Goal: Information Seeking & Learning: Learn about a topic

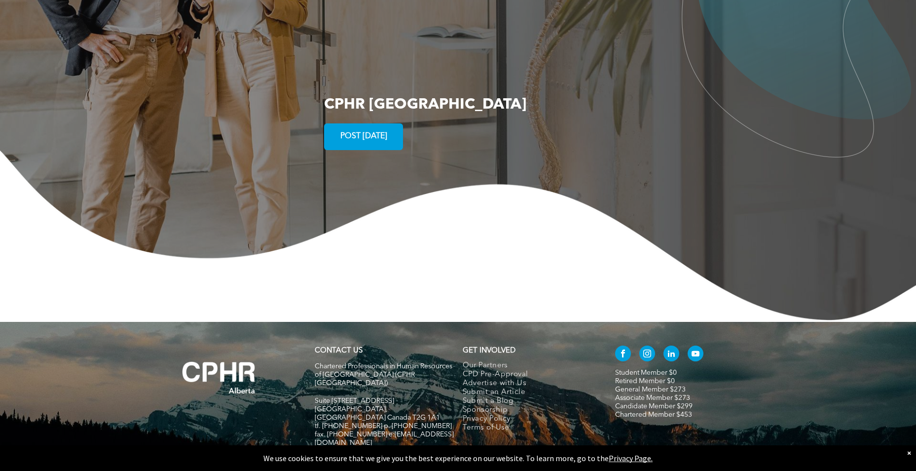
scroll to position [1783, 0]
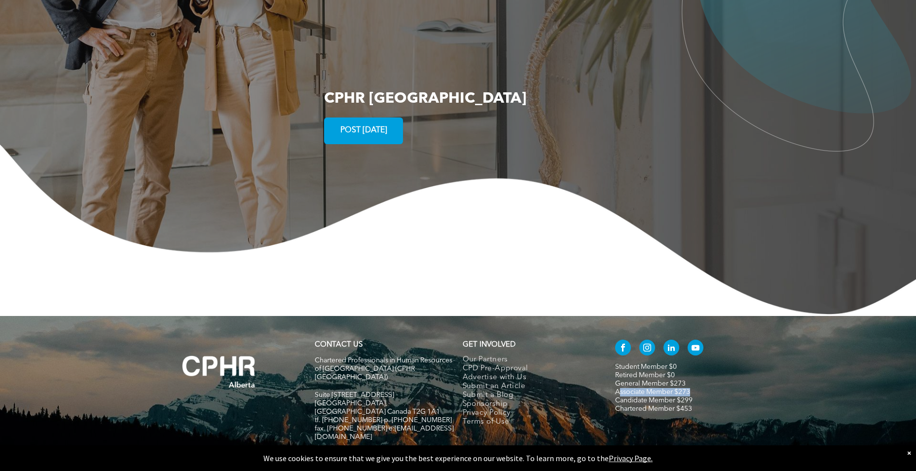
drag, startPoint x: 727, startPoint y: 354, endPoint x: 618, endPoint y: 358, distance: 109.6
click at [618, 388] on p "Associate Member $273 Candidate Member $299" at bounding box center [684, 396] width 139 height 17
drag, startPoint x: 618, startPoint y: 358, endPoint x: 570, endPoint y: 355, distance: 47.5
click at [570, 391] on link "Submit a Blog" at bounding box center [529, 395] width 132 height 9
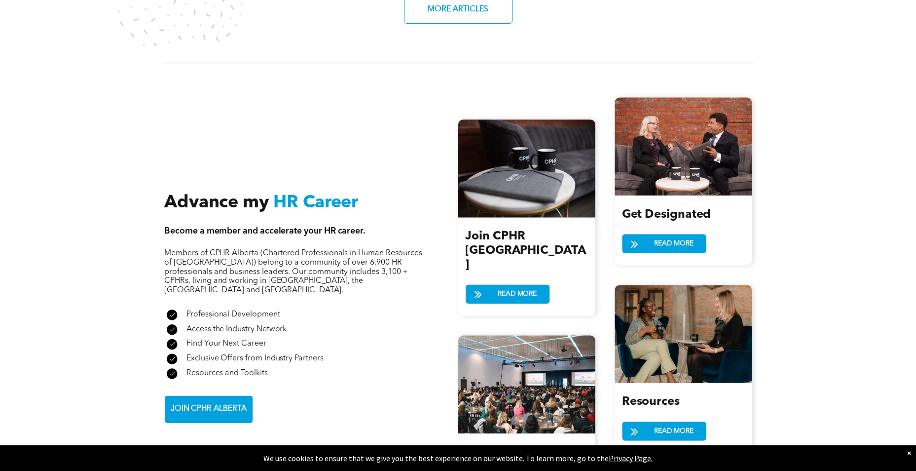
scroll to position [1043, 0]
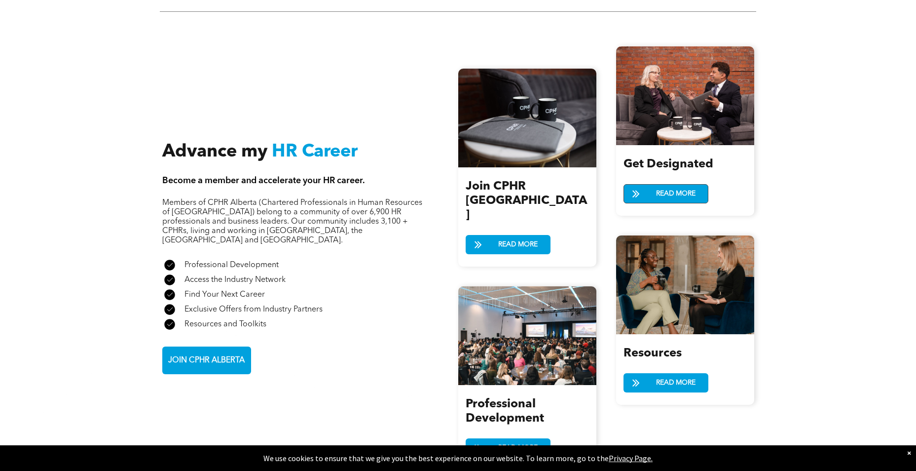
click at [654, 187] on span "READ MORE" at bounding box center [676, 193] width 46 height 18
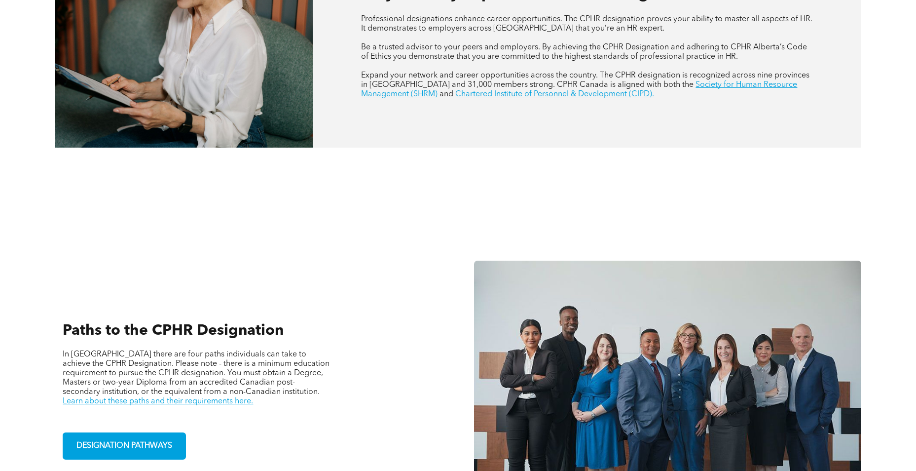
scroll to position [641, 0]
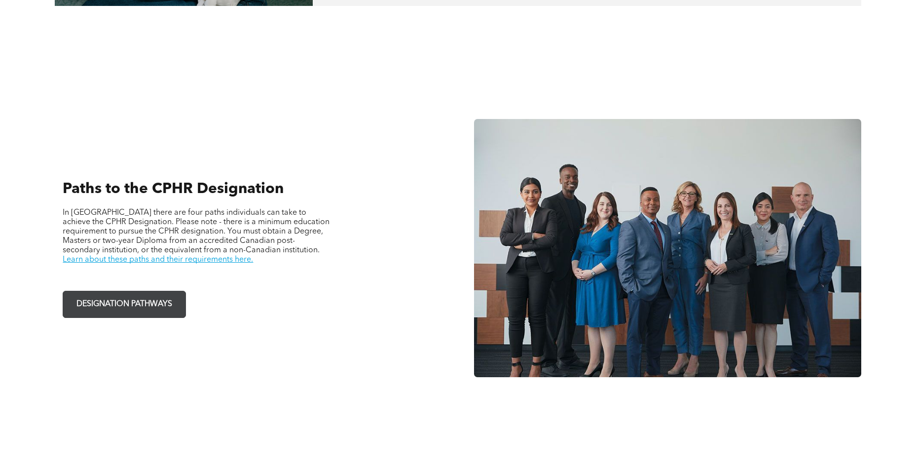
click at [133, 312] on span "DESIGNATION PATHWAYS" at bounding box center [124, 303] width 103 height 19
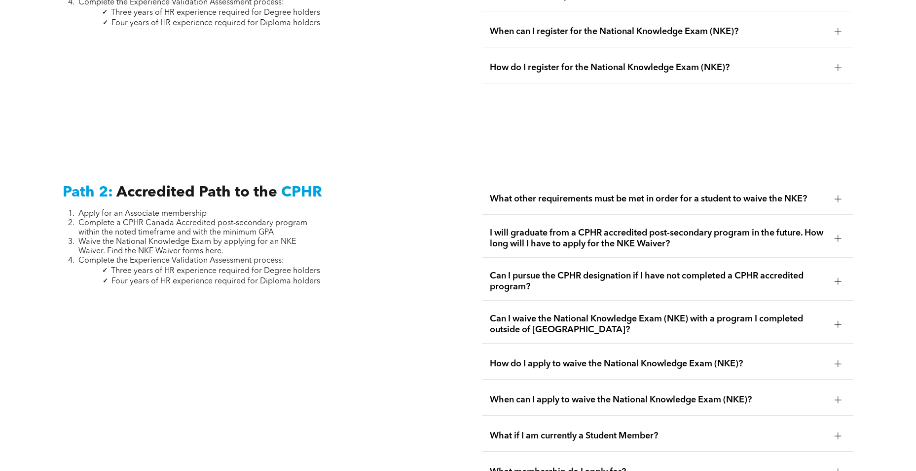
scroll to position [1529, 0]
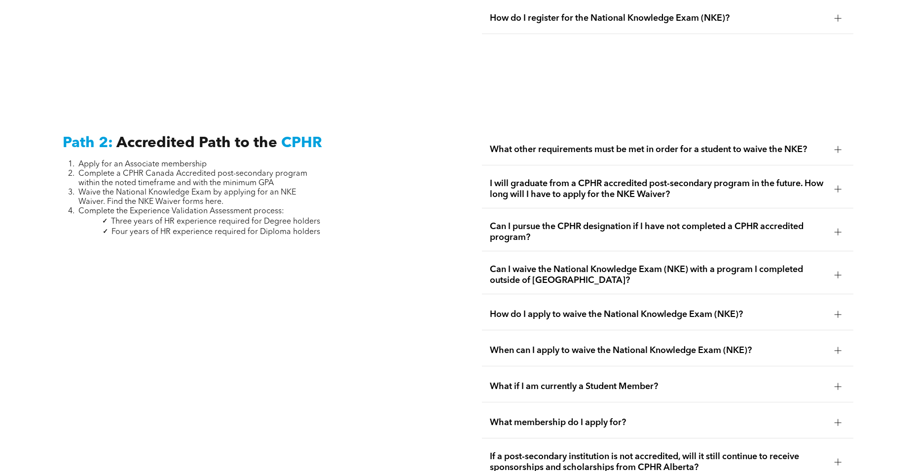
click at [605, 134] on div "What other requirements must be met in order for a student to waive the NKE?" at bounding box center [667, 149] width 371 height 31
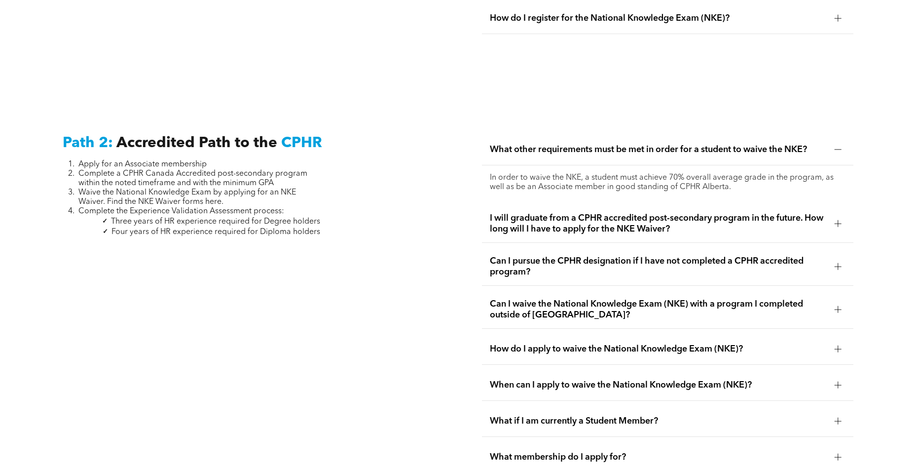
click at [605, 144] on span "What other requirements must be met in order for a student to waive the NKE?" at bounding box center [658, 149] width 336 height 11
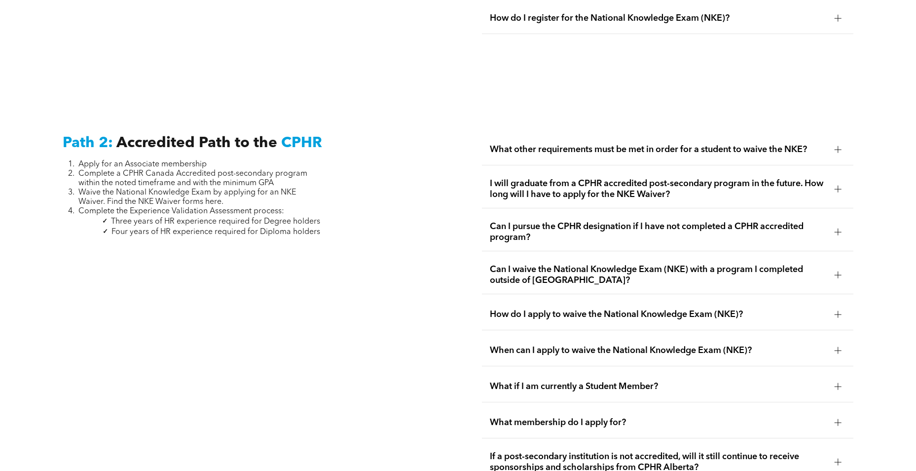
click at [616, 178] on span "I will graduate from a CPHR accredited post-secondary program in the future. Ho…" at bounding box center [658, 189] width 336 height 22
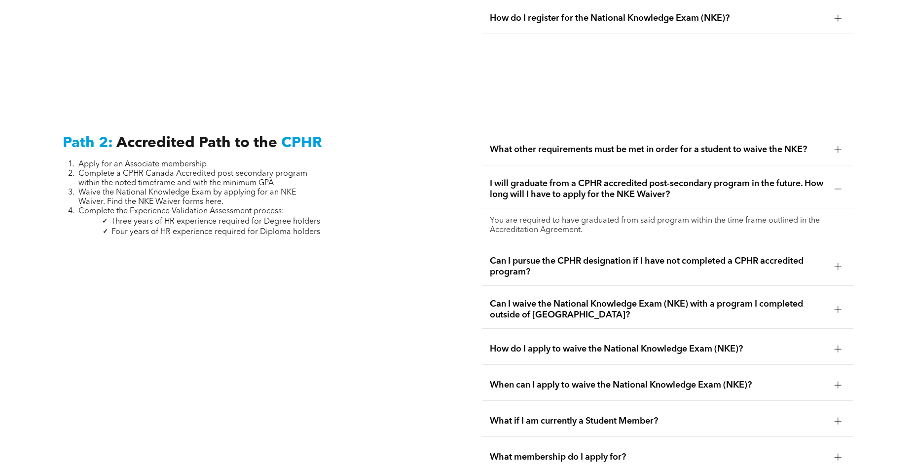
click at [678, 184] on span "I will graduate from a CPHR accredited post-secondary program in the future. Ho…" at bounding box center [658, 189] width 336 height 22
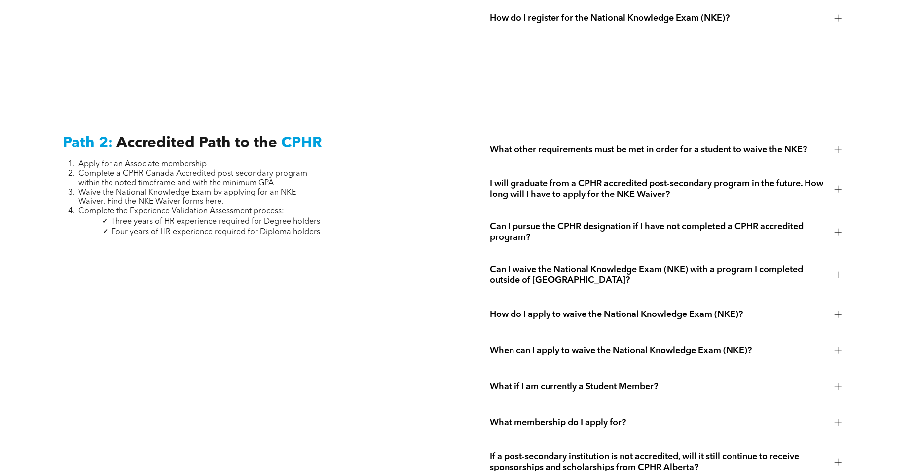
click at [664, 221] on span "Can I pursue the CPHR designation if I have not completed a CPHR accredited pro…" at bounding box center [658, 232] width 336 height 22
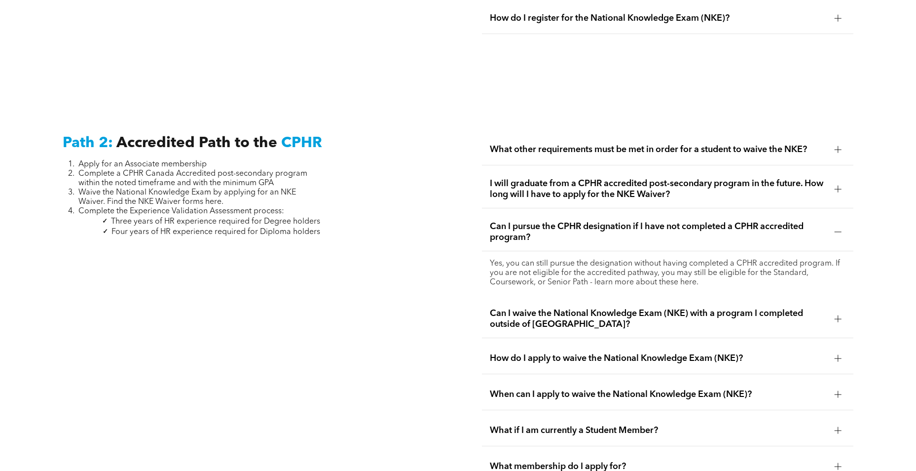
click at [663, 221] on span "Can I pursue the CPHR designation if I have not completed a CPHR accredited pro…" at bounding box center [658, 232] width 336 height 22
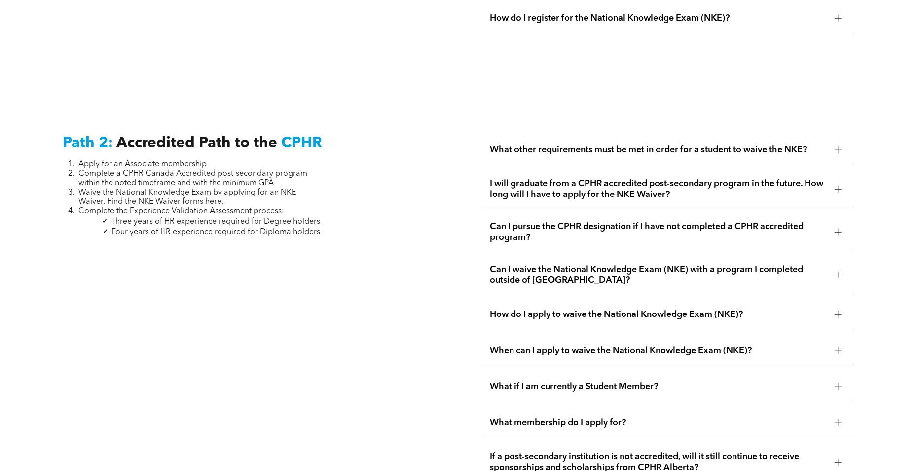
click at [656, 236] on div "Can I pursue the CPHR designation if I have not completed a CPHR accredited pro…" at bounding box center [667, 232] width 371 height 38
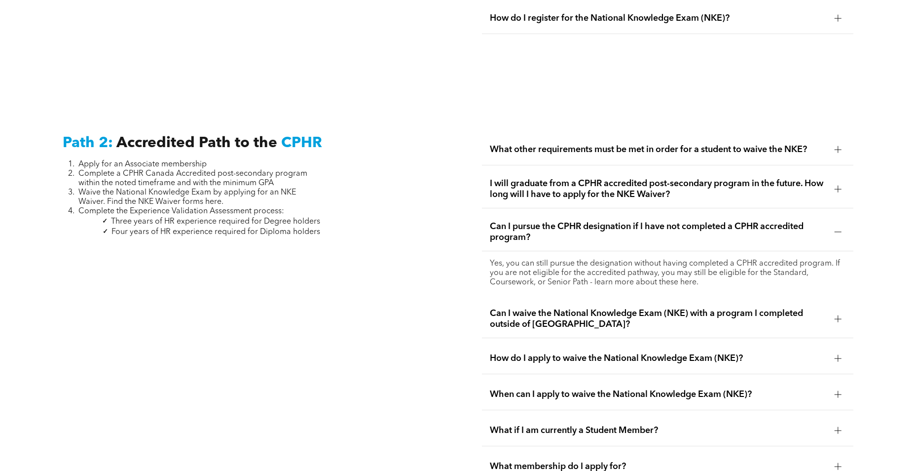
click at [656, 251] on div "Yes, you can still pursue the designation without having completed a CPHR accre…" at bounding box center [667, 273] width 371 height 44
click at [834, 227] on div "Can I pursue the CPHR designation if I have not completed a CPHR accredited pro…" at bounding box center [667, 232] width 371 height 38
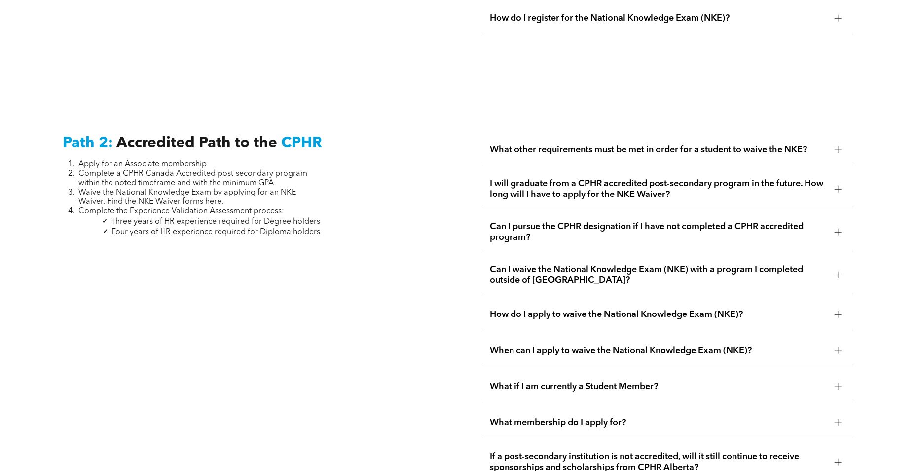
click at [830, 301] on div "How do I apply to waive the National Knowledge Exam (NKE)?" at bounding box center [667, 314] width 371 height 31
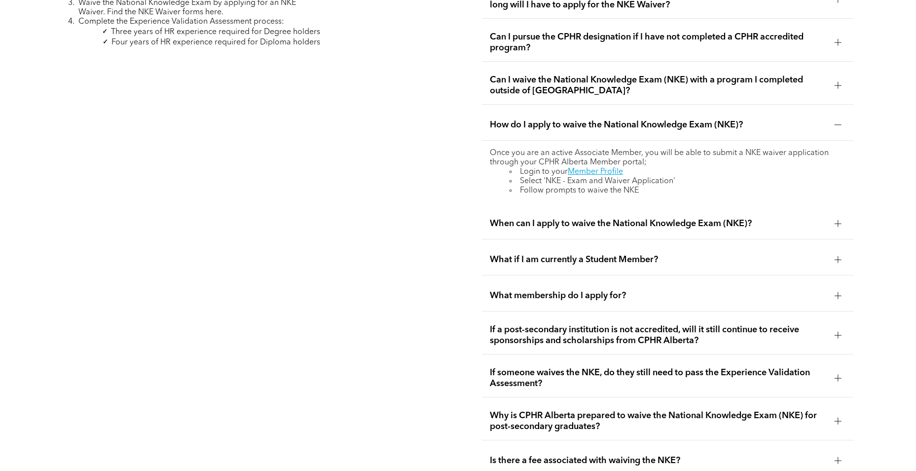
scroll to position [1726, 0]
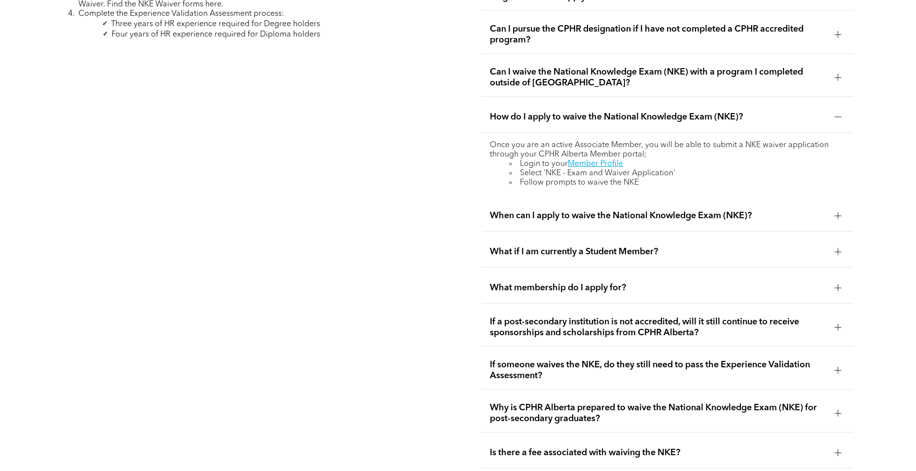
click at [612, 282] on span "What membership do I apply for?" at bounding box center [658, 287] width 336 height 11
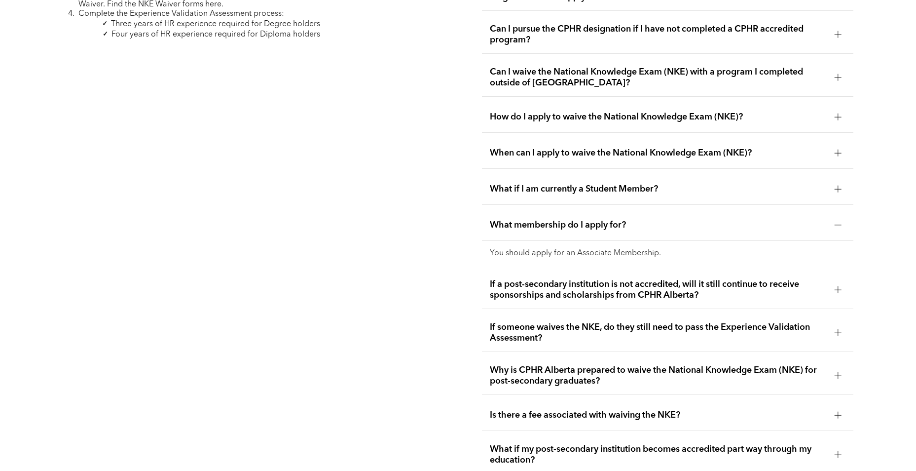
click at [600, 218] on div "What membership do I apply for?" at bounding box center [667, 225] width 371 height 31
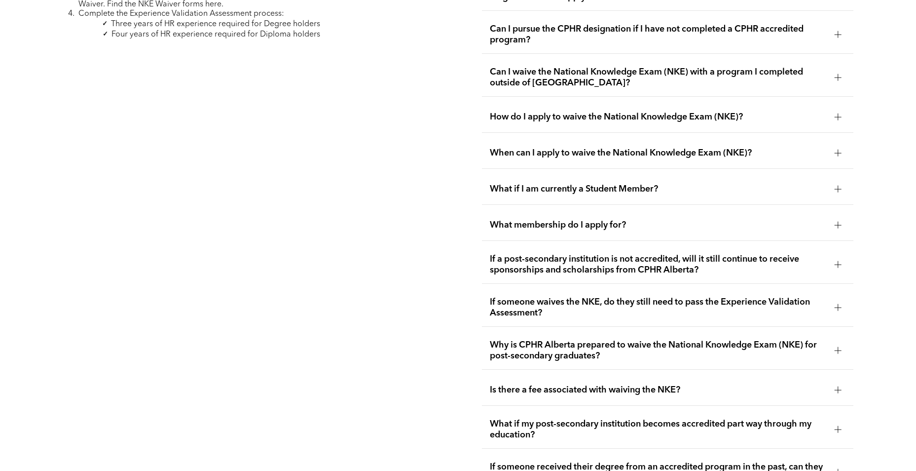
click at [605, 219] on span "What membership do I apply for?" at bounding box center [658, 224] width 336 height 11
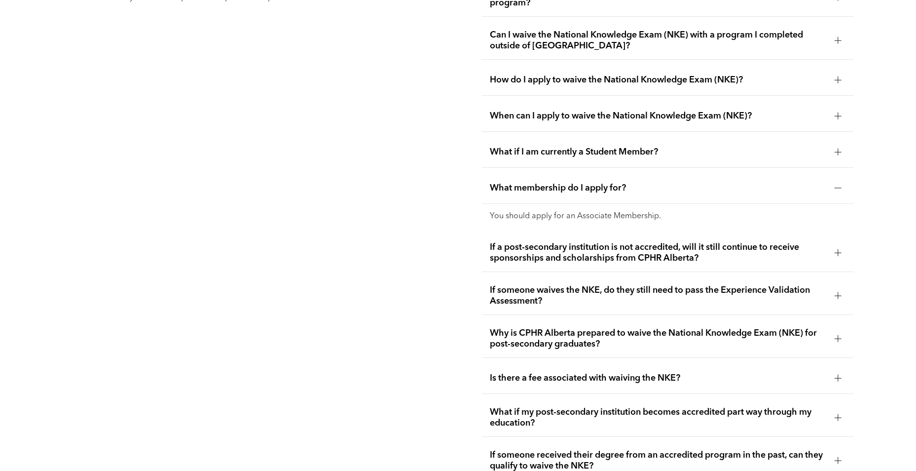
scroll to position [1825, 0]
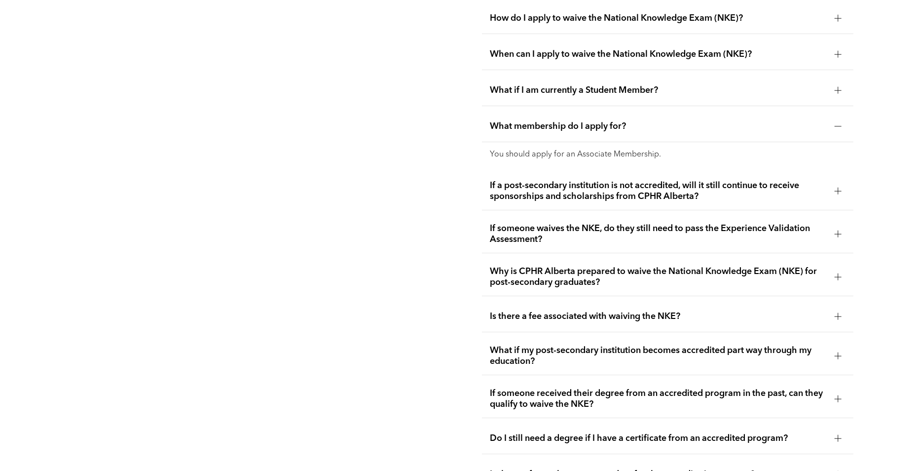
click at [625, 311] on span "Is there a fee associated with waiving the NKE?" at bounding box center [658, 316] width 336 height 11
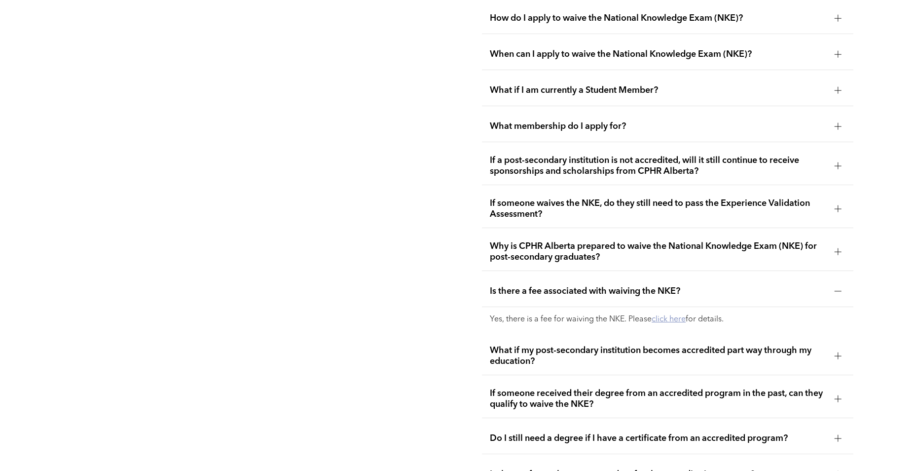
click at [663, 315] on link "click here" at bounding box center [669, 319] width 34 height 8
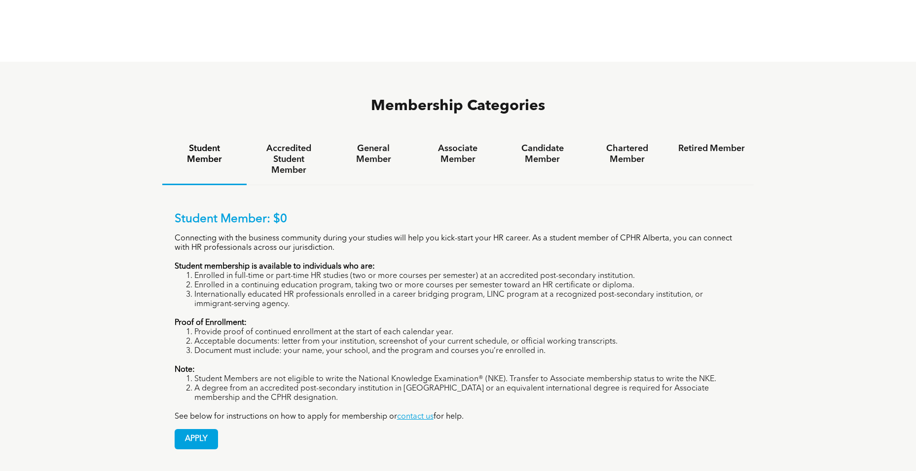
scroll to position [641, 0]
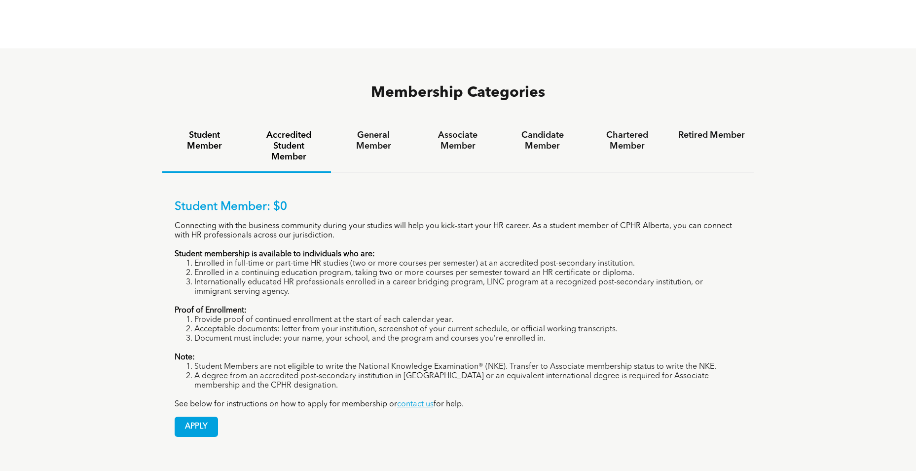
click at [309, 130] on h4 "Accredited Student Member" at bounding box center [288, 146] width 67 height 33
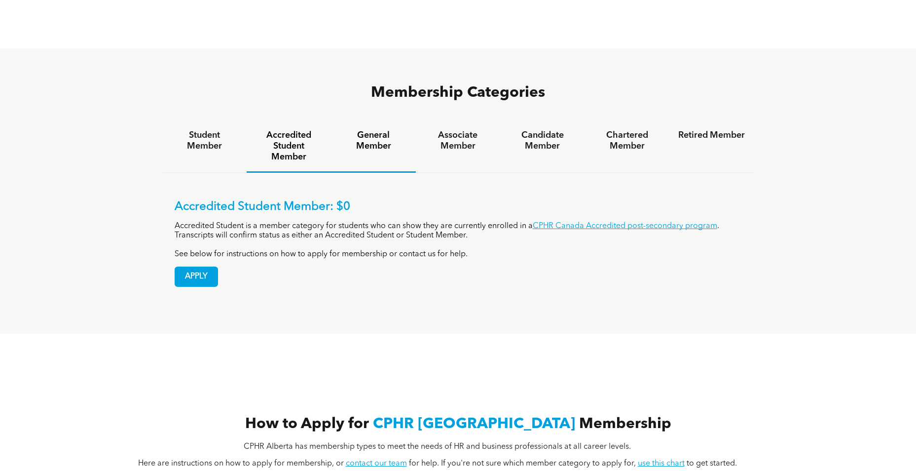
click at [371, 130] on h4 "General Member" at bounding box center [373, 141] width 67 height 22
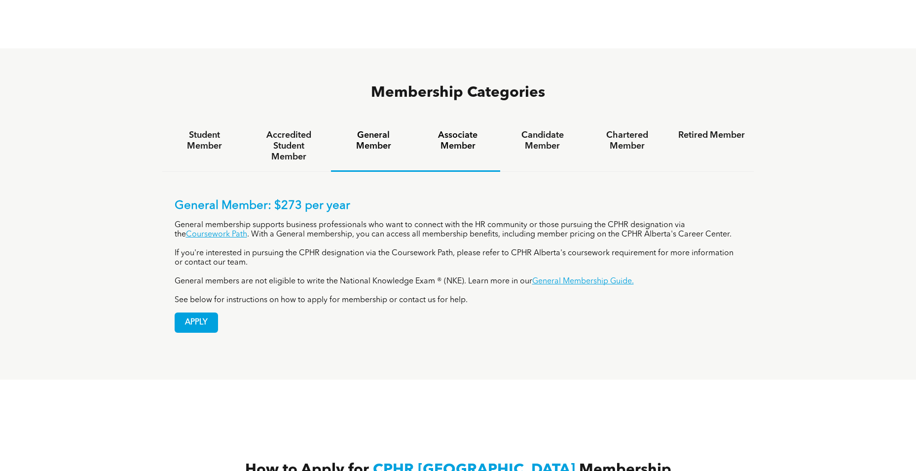
click at [465, 130] on h4 "Associate Member" at bounding box center [458, 141] width 67 height 22
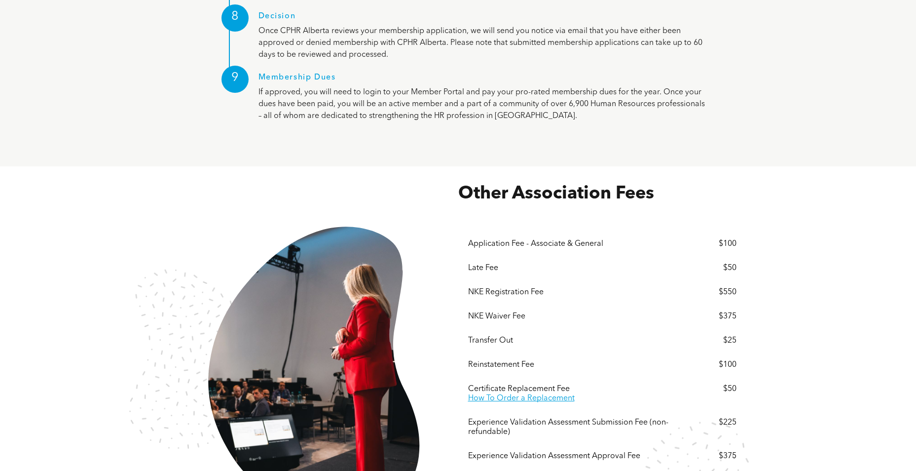
scroll to position [1628, 0]
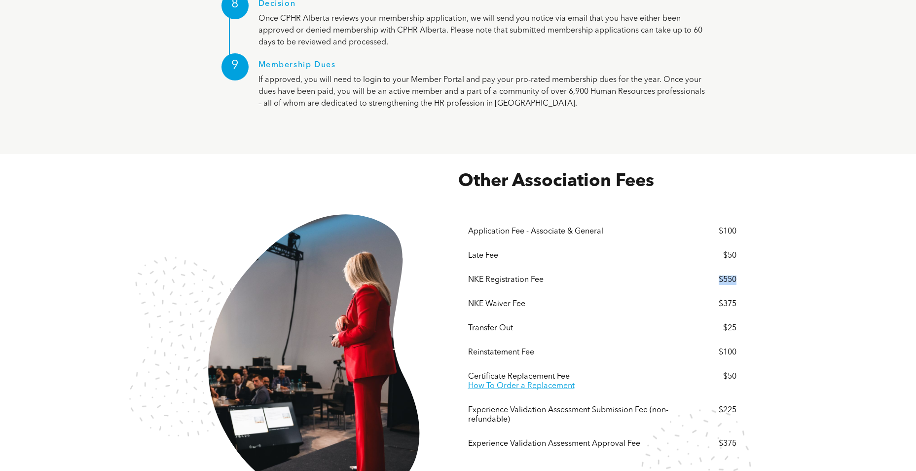
drag, startPoint x: 752, startPoint y: 243, endPoint x: 707, endPoint y: 243, distance: 44.9
click at [707, 243] on div "Other Association Fees These prices do not include but are subject to 5% GST. ﻿…" at bounding box center [458, 359] width 592 height 393
drag, startPoint x: 707, startPoint y: 243, endPoint x: 669, endPoint y: 281, distance: 53.4
click at [669, 281] on div "Other Association Fees These prices do not include but are subject to 5% GST. ﻿…" at bounding box center [458, 359] width 916 height 411
drag, startPoint x: 669, startPoint y: 281, endPoint x: 769, endPoint y: 293, distance: 100.9
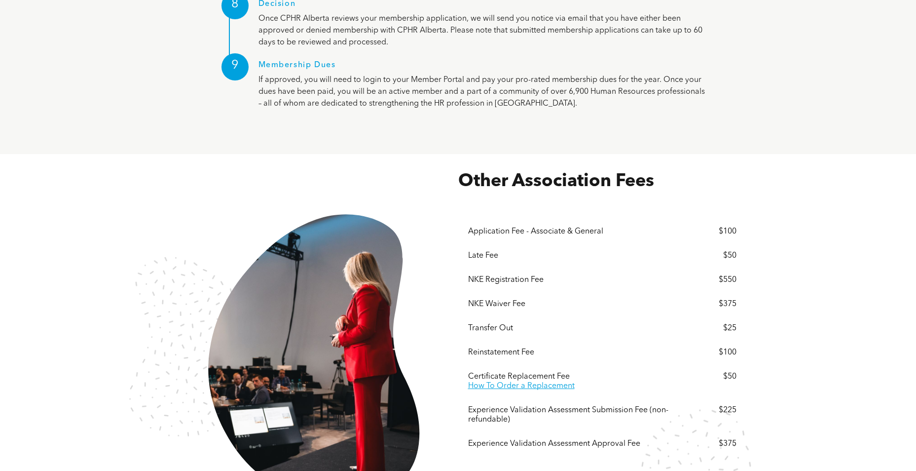
click at [769, 293] on div "Other Association Fees These prices do not include but are subject to 5% GST. ﻿…" at bounding box center [458, 359] width 916 height 411
drag, startPoint x: 745, startPoint y: 299, endPoint x: 673, endPoint y: 315, distance: 74.1
click at [673, 315] on div "Menu Application Fee - Associate & General $100 Late Fee $50 NKE Registration F…" at bounding box center [602, 333] width 288 height 283
drag, startPoint x: 673, startPoint y: 315, endPoint x: 771, endPoint y: 311, distance: 98.2
click at [771, 311] on div "Other Association Fees These prices do not include but are subject to 5% GST. ﻿…" at bounding box center [458, 359] width 916 height 411
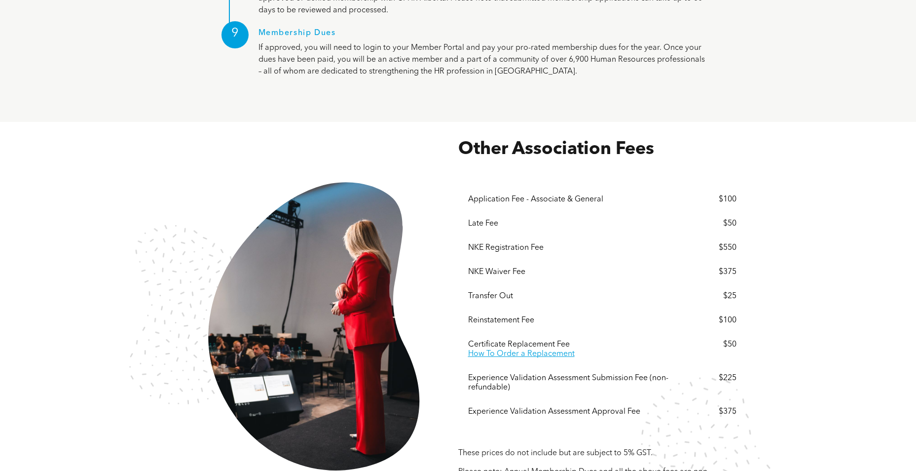
scroll to position [1677, 0]
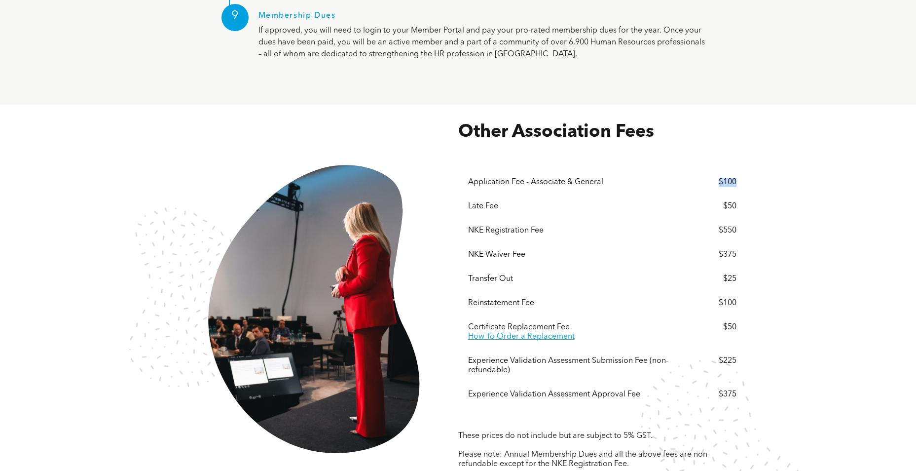
drag, startPoint x: 787, startPoint y: 142, endPoint x: 703, endPoint y: 152, distance: 85.0
click at [703, 152] on div "Other Association Fees These prices do not include but are subject to 5% GST. ﻿…" at bounding box center [458, 310] width 916 height 411
drag, startPoint x: 703, startPoint y: 152, endPoint x: 686, endPoint y: 185, distance: 36.6
click at [686, 185] on div "Other Association Fees These prices do not include but are subject to 5% GST. ﻿…" at bounding box center [458, 310] width 916 height 411
drag, startPoint x: 686, startPoint y: 185, endPoint x: 688, endPoint y: 211, distance: 25.7
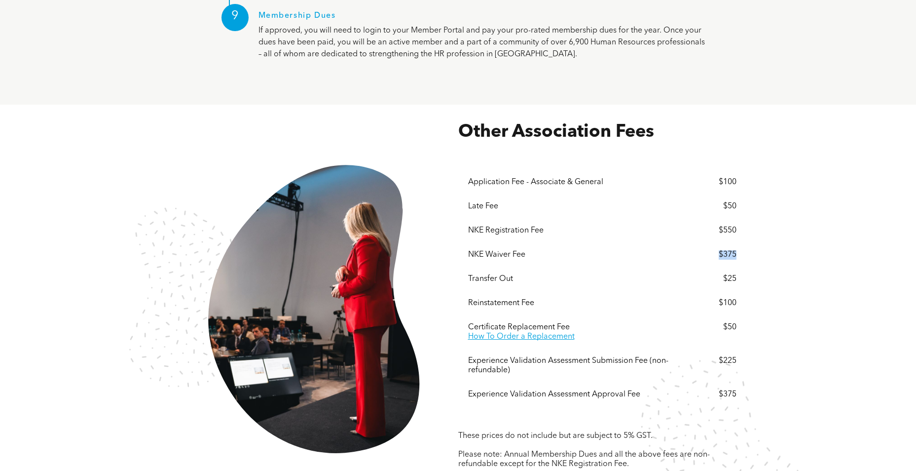
click at [688, 211] on div "Other Association Fees These prices do not include but are subject to 5% GST. ﻿…" at bounding box center [458, 310] width 592 height 393
drag, startPoint x: 688, startPoint y: 211, endPoint x: 888, endPoint y: 171, distance: 203.6
click at [888, 171] on div "Other Association Fees These prices do not include but are subject to 5% GST. ﻿…" at bounding box center [458, 310] width 916 height 411
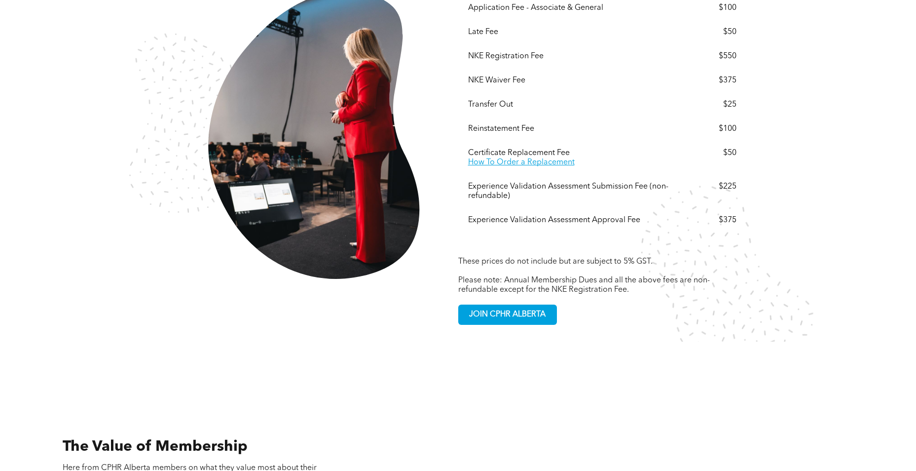
scroll to position [1874, 0]
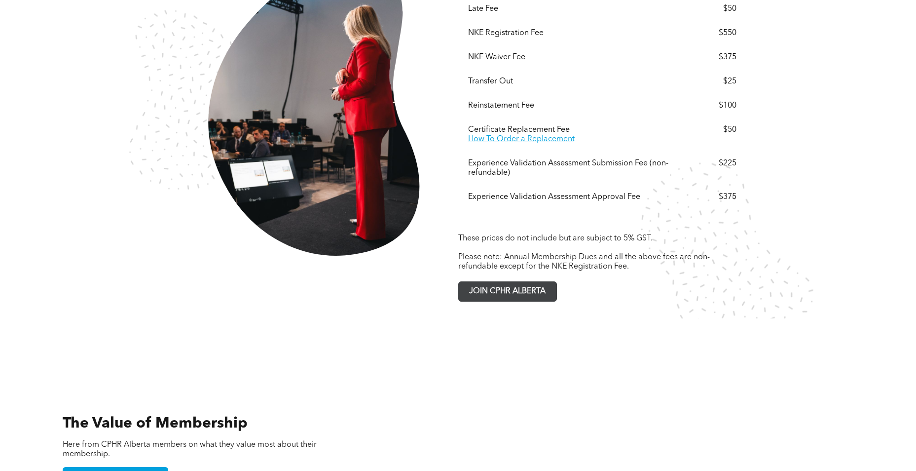
click at [541, 282] on span "JOIN CPHR ALBERTA" at bounding box center [507, 291] width 83 height 19
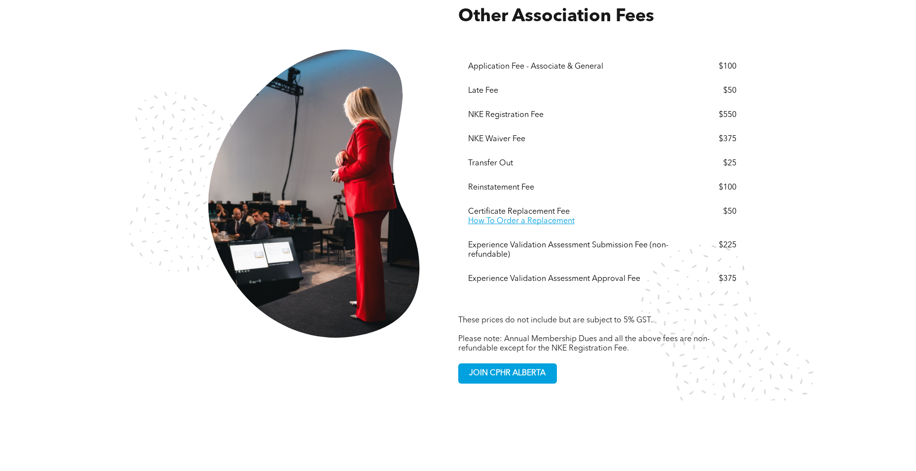
scroll to position [1726, 0]
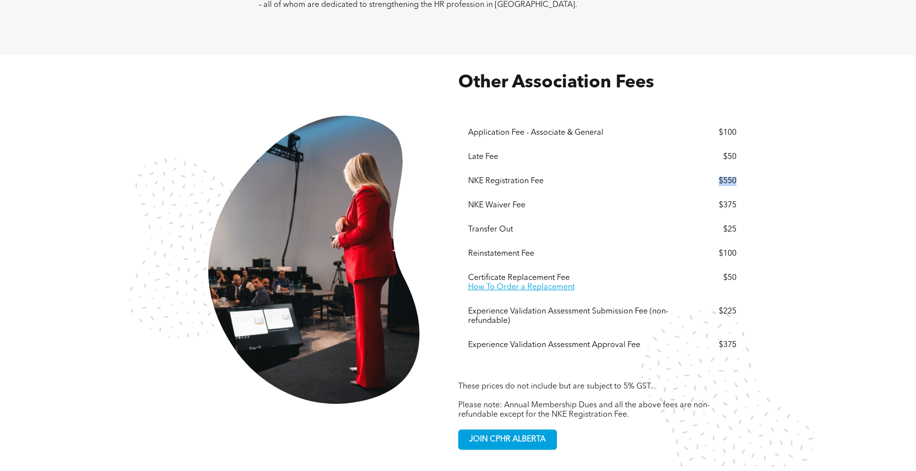
drag, startPoint x: 748, startPoint y: 140, endPoint x: 664, endPoint y: 143, distance: 83.9
click at [664, 143] on div "Other Association Fees These prices do not include but are subject to 5% GST. ﻿…" at bounding box center [458, 261] width 592 height 393
click at [503, 201] on div "NKE Waiver Fee" at bounding box center [574, 205] width 212 height 9
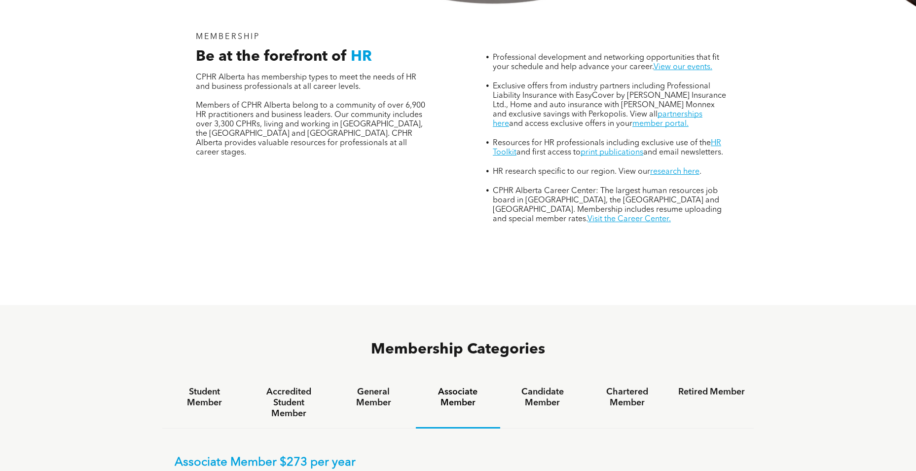
scroll to position [369, 0]
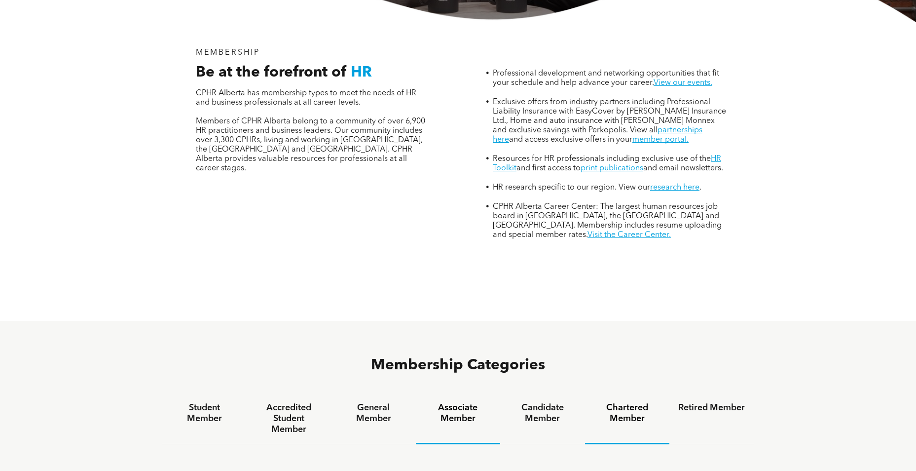
click at [627, 402] on h4 "Chartered Member" at bounding box center [627, 413] width 67 height 22
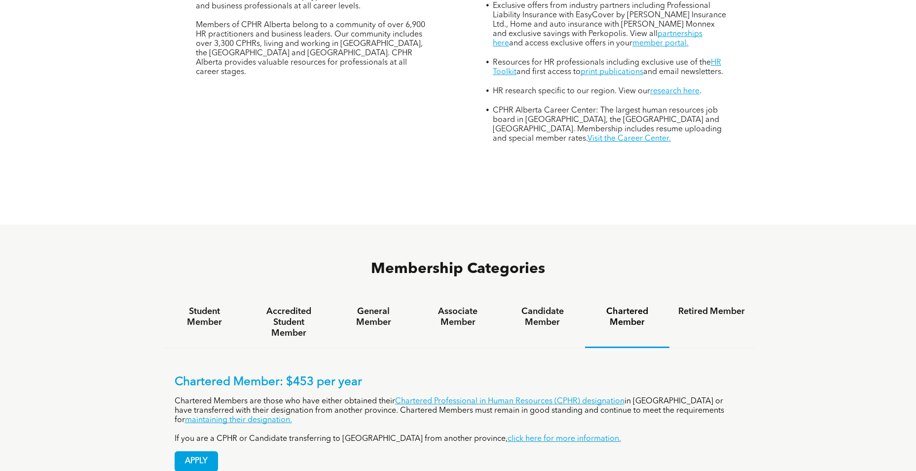
scroll to position [468, 0]
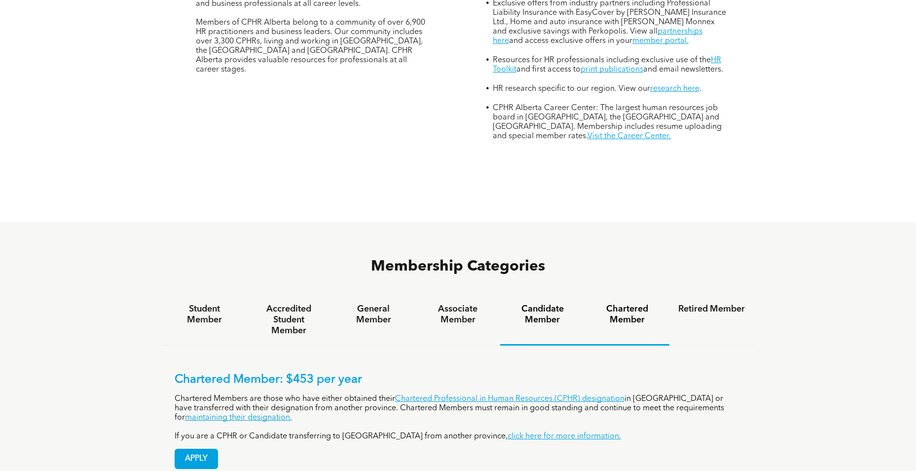
click at [550, 303] on h4 "Candidate Member" at bounding box center [542, 314] width 67 height 22
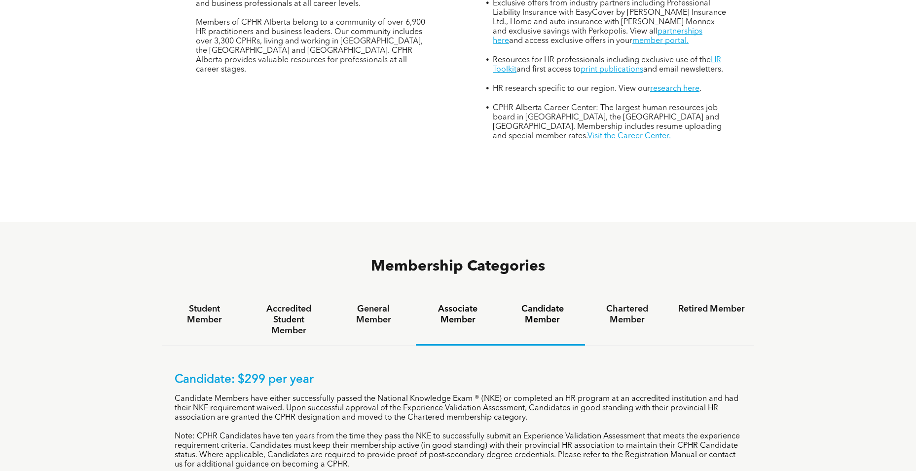
click at [435, 303] on h4 "Associate Member" at bounding box center [458, 314] width 67 height 22
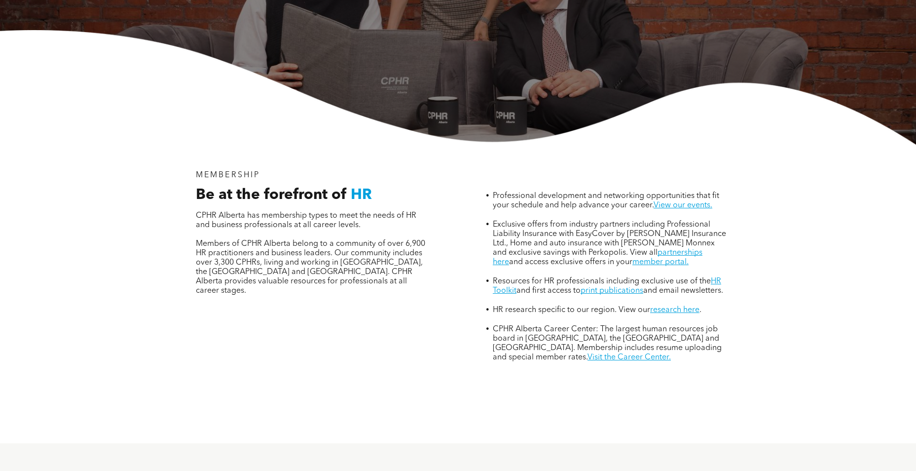
scroll to position [0, 0]
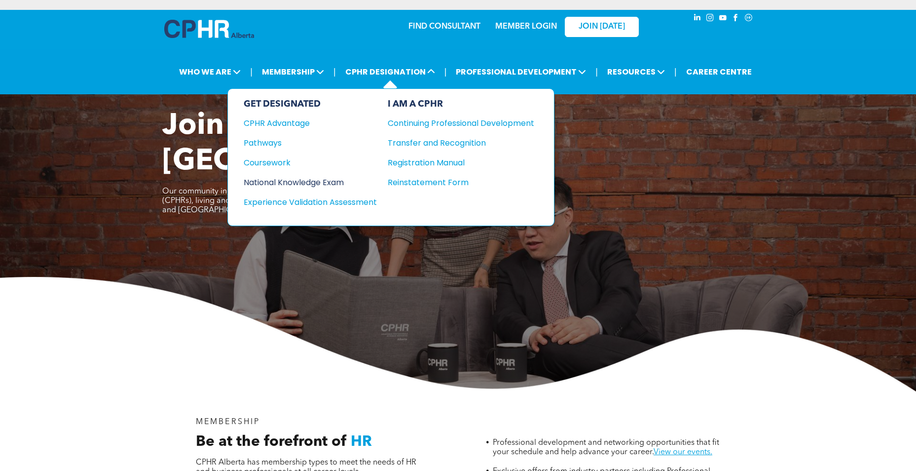
click at [331, 182] on div "National Knowledge Exam" at bounding box center [304, 182] width 120 height 12
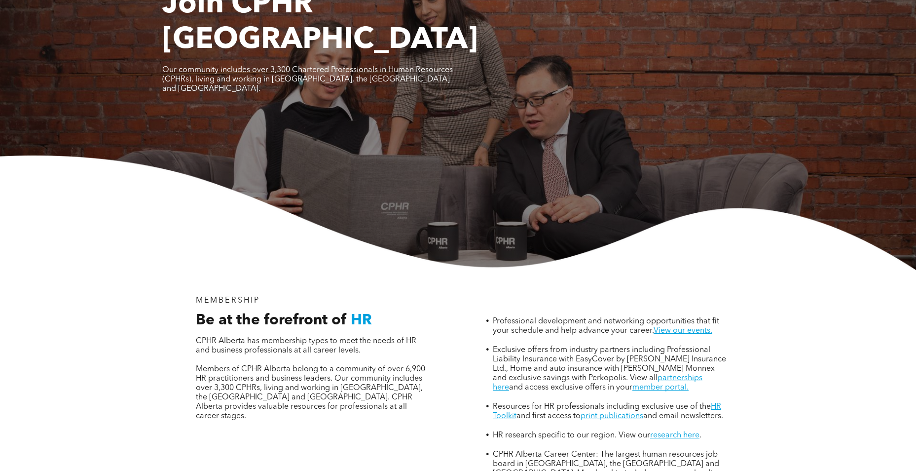
scroll to position [148, 0]
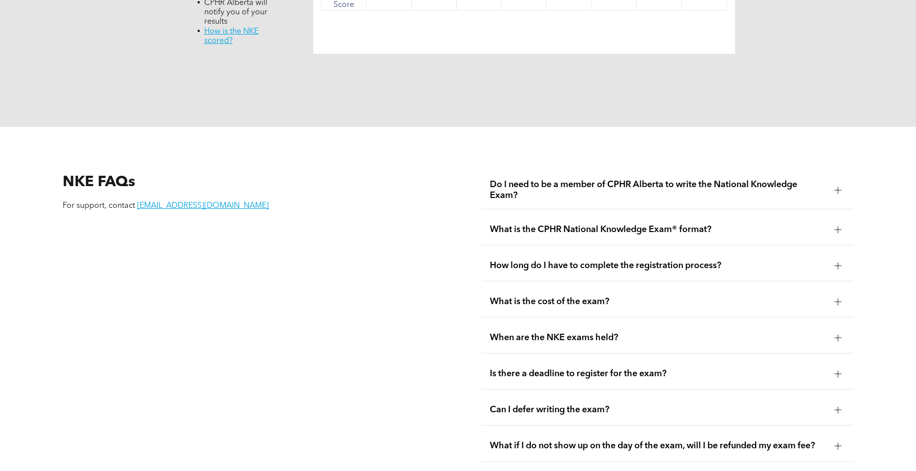
scroll to position [1184, 0]
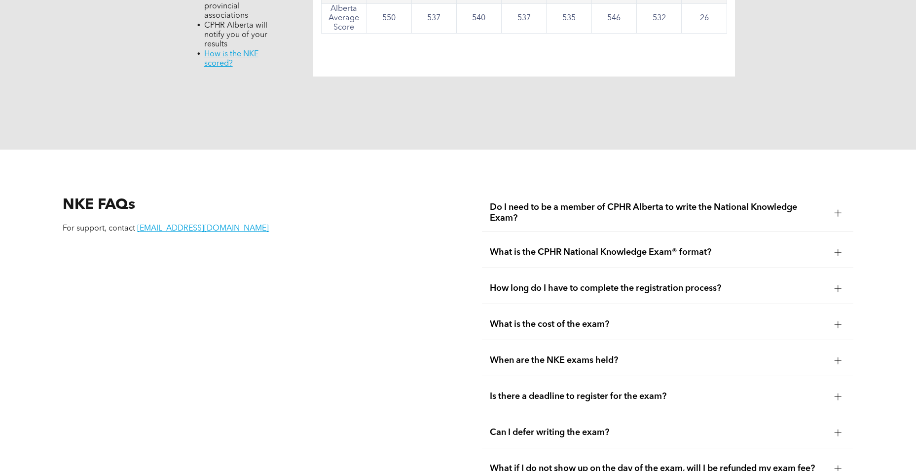
click at [692, 381] on div "Is there a deadline to register for the exam?" at bounding box center [667, 396] width 371 height 31
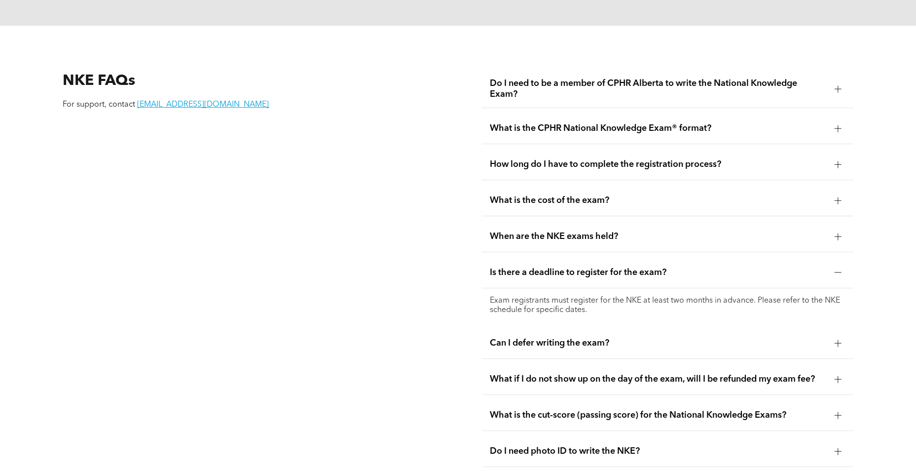
scroll to position [1332, 0]
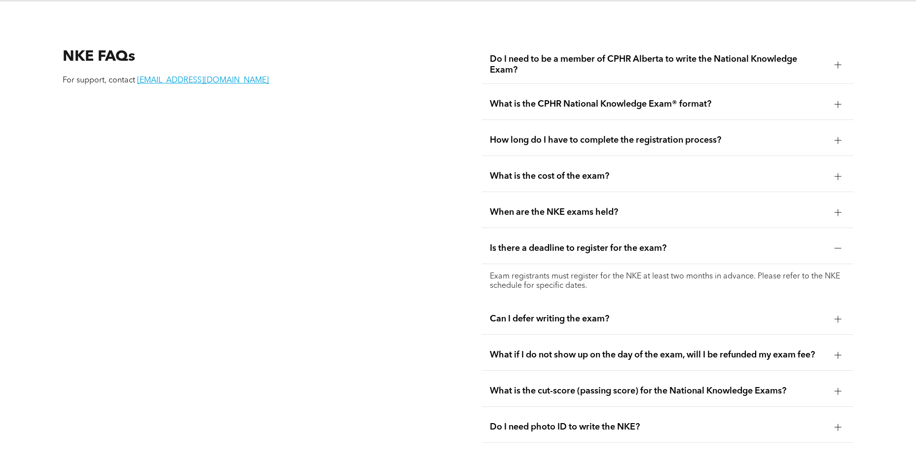
click at [613, 244] on div "Is there a deadline to register for the exam?" at bounding box center [667, 248] width 371 height 31
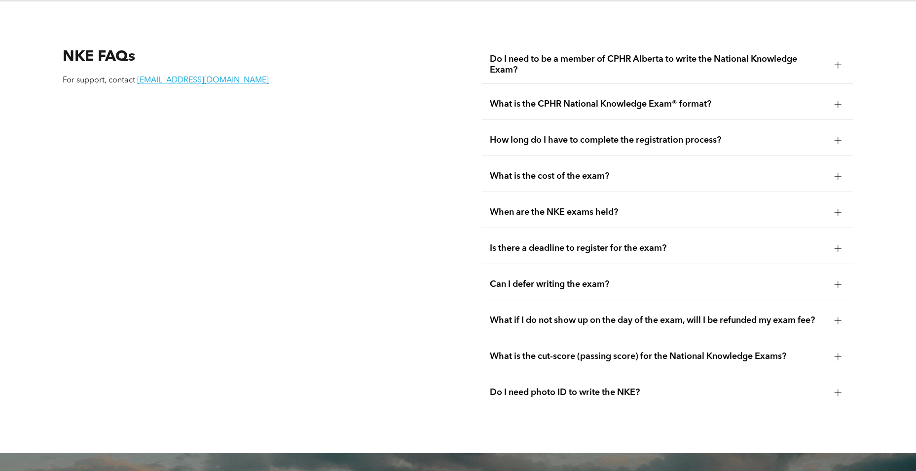
click at [583, 171] on span "What is the cost of the exam?" at bounding box center [658, 176] width 336 height 11
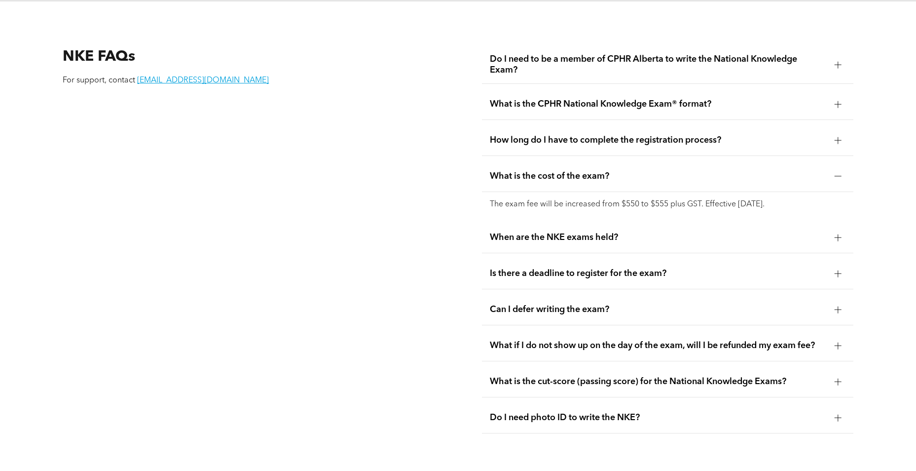
click at [583, 171] on span "What is the cost of the exam?" at bounding box center [658, 176] width 336 height 11
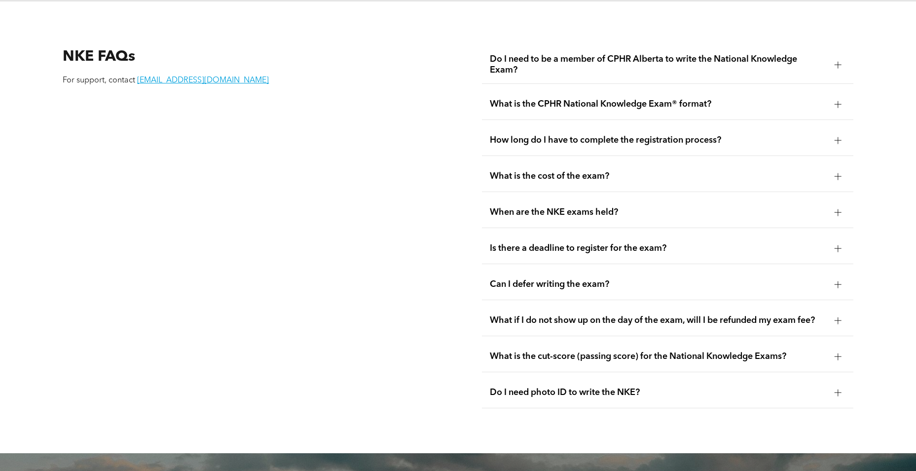
click at [582, 170] on div "What is the cost of the exam?" at bounding box center [667, 176] width 371 height 31
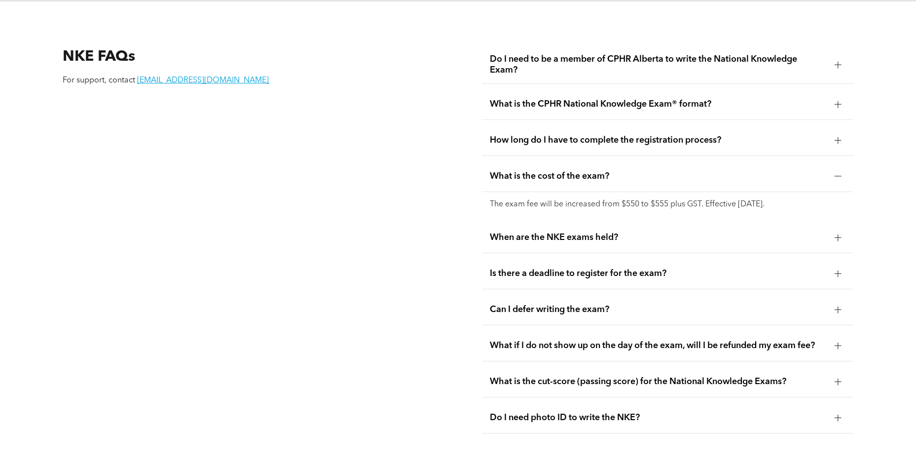
click at [582, 170] on div "What is the cost of the exam?" at bounding box center [667, 176] width 371 height 31
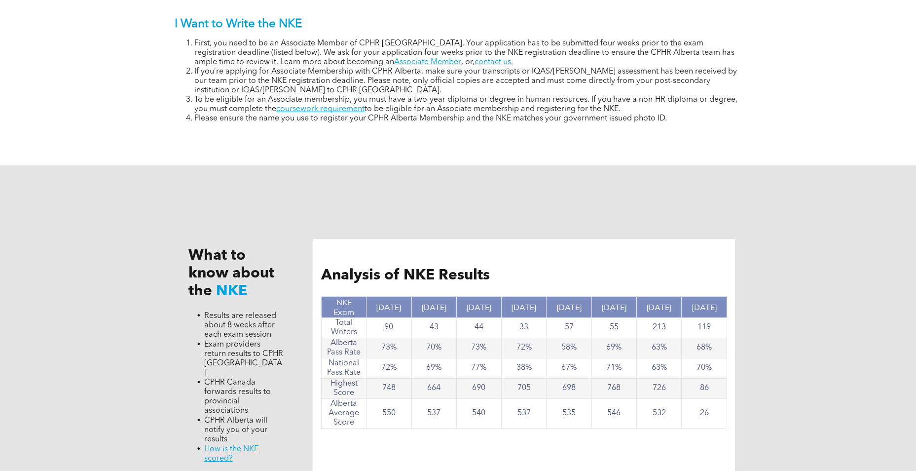
scroll to position [740, 0]
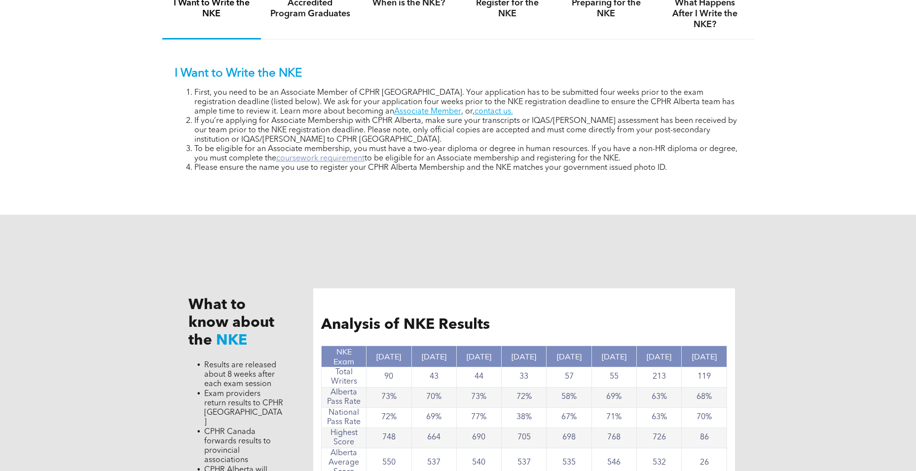
click at [355, 158] on link "coursework requirement" at bounding box center [320, 158] width 88 height 8
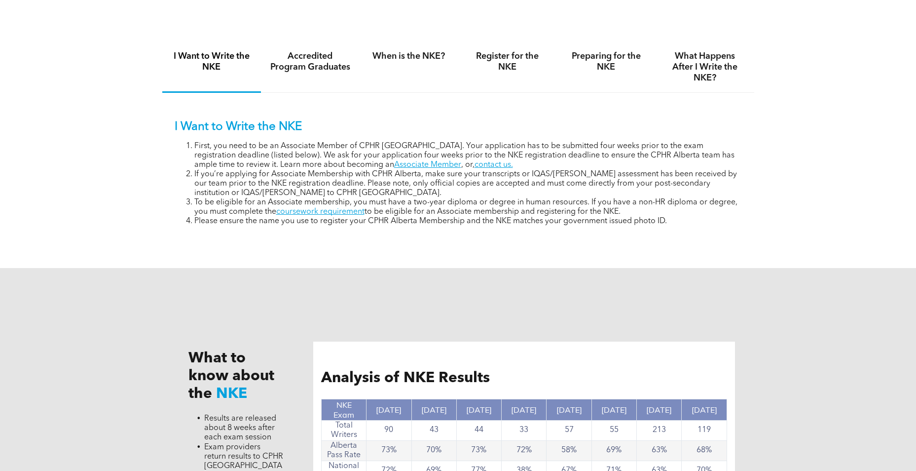
scroll to position [592, 0]
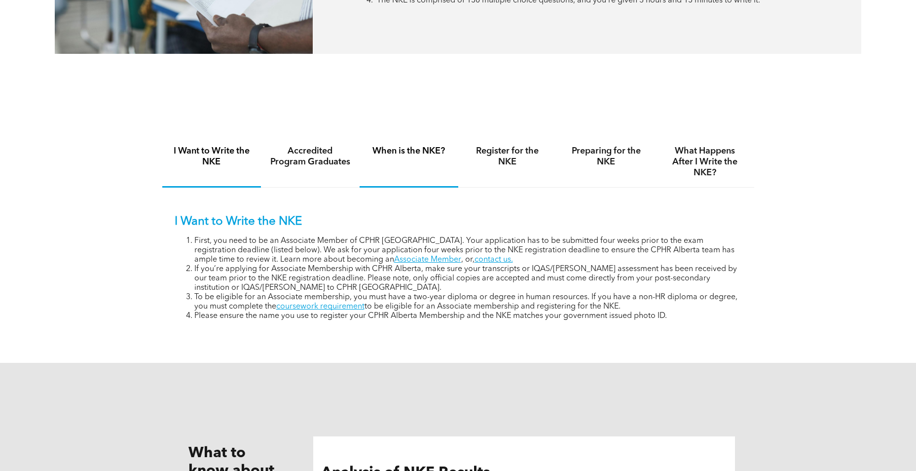
click at [396, 158] on div "When is the NKE?" at bounding box center [409, 162] width 99 height 51
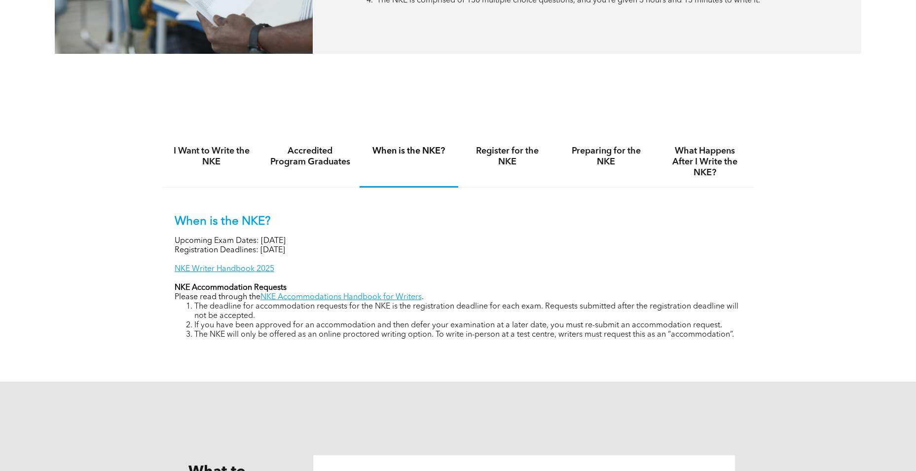
drag, startPoint x: 348, startPoint y: 253, endPoint x: 260, endPoint y: 248, distance: 88.5
click at [260, 248] on div "When is the NKE? Upcoming Exam Dates: [DATE] Registration Deadlines: [DATE] NKE…" at bounding box center [458, 277] width 567 height 125
click at [486, 163] on h4 "Register for the NKE" at bounding box center [507, 157] width 81 height 22
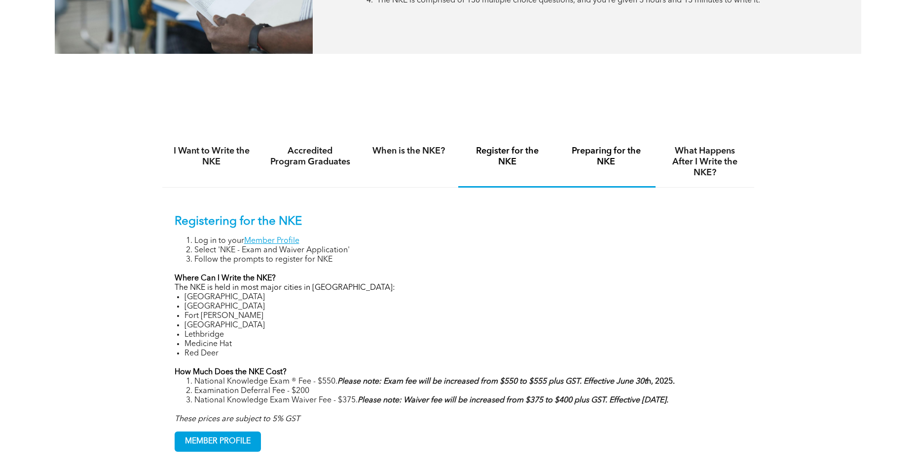
click at [609, 161] on h4 "Preparing for the NKE" at bounding box center [606, 157] width 81 height 22
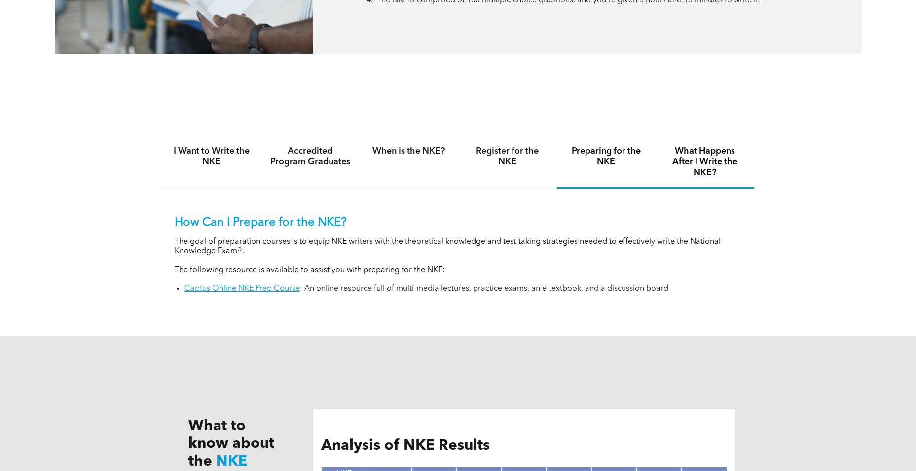
click at [688, 155] on h4 "What Happens After I Write the NKE?" at bounding box center [704, 162] width 81 height 33
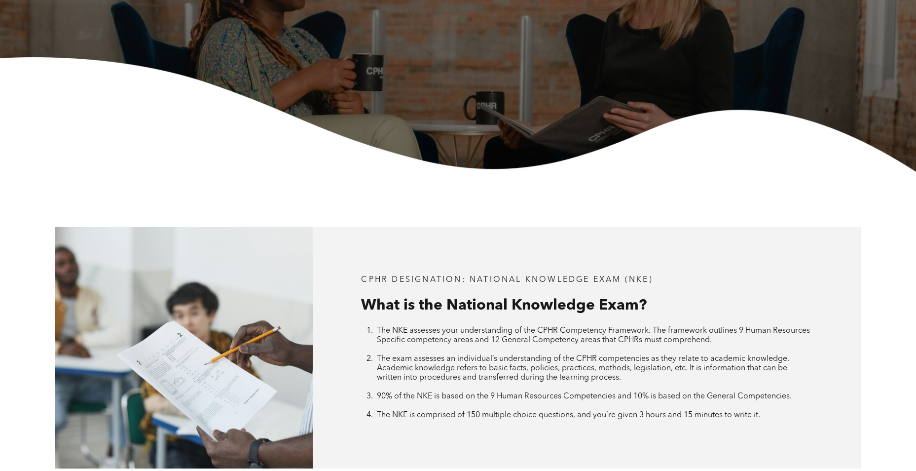
scroll to position [0, 0]
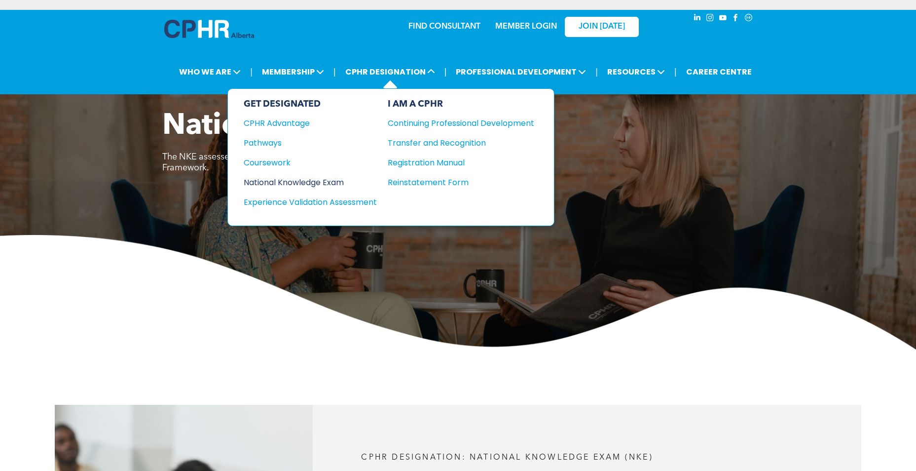
click at [291, 185] on div "National Knowledge Exam" at bounding box center [304, 182] width 120 height 12
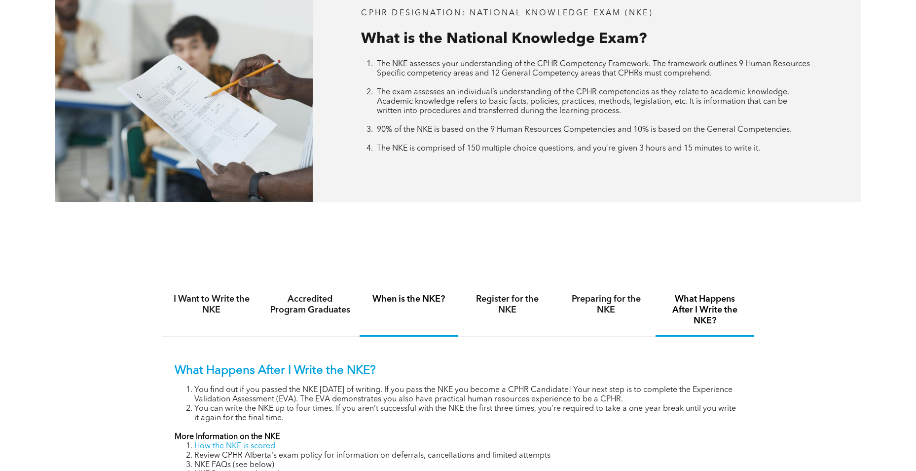
scroll to position [522, 0]
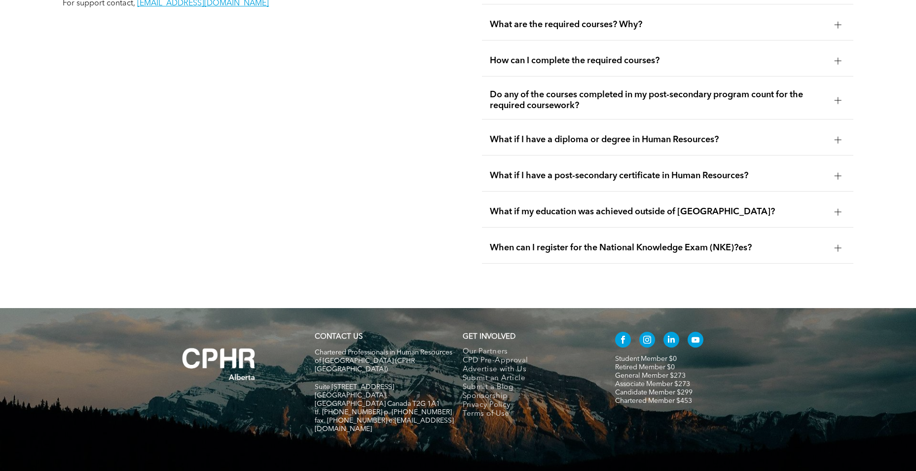
scroll to position [1868, 0]
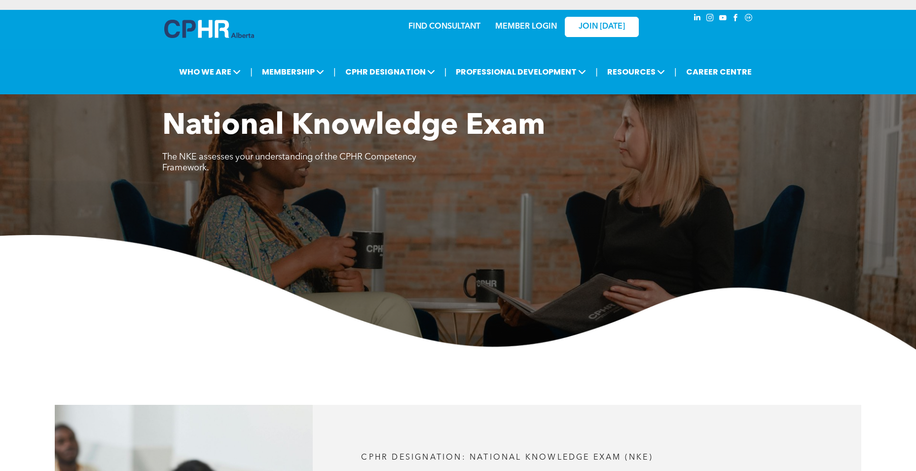
click at [185, 280] on img at bounding box center [458, 292] width 916 height 114
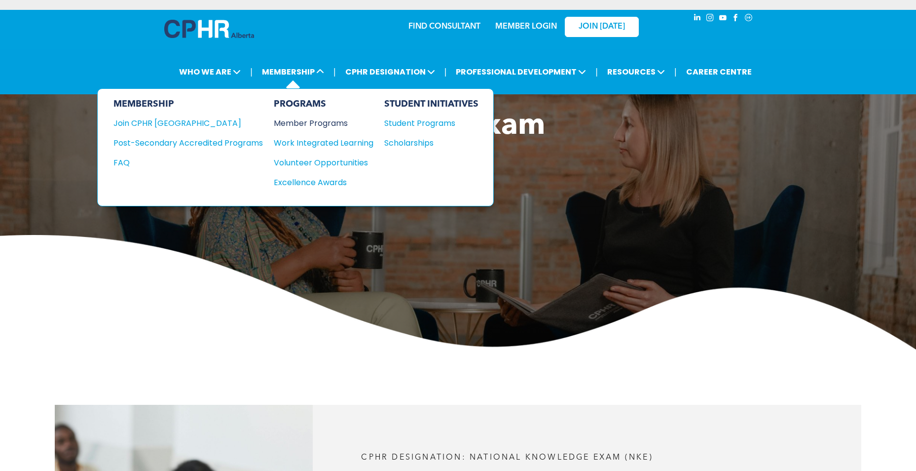
click at [326, 124] on div "Member Programs" at bounding box center [319, 123] width 90 height 12
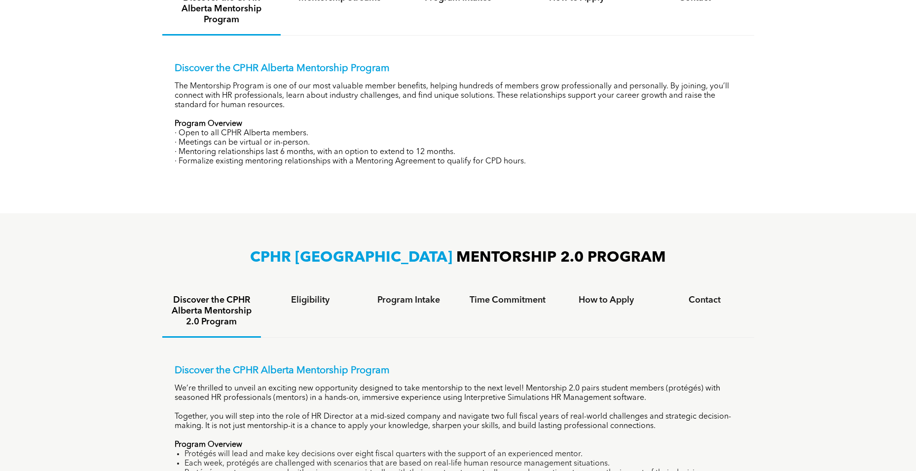
scroll to position [360, 0]
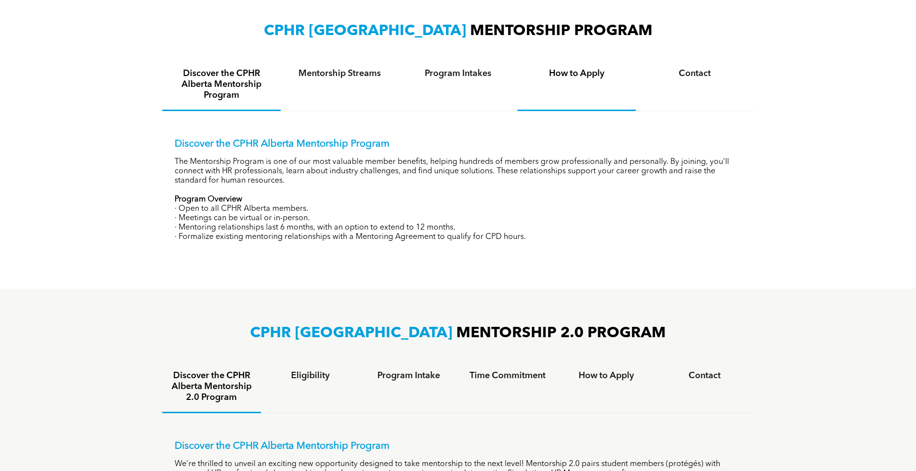
click at [596, 83] on div "How to Apply" at bounding box center [576, 85] width 118 height 52
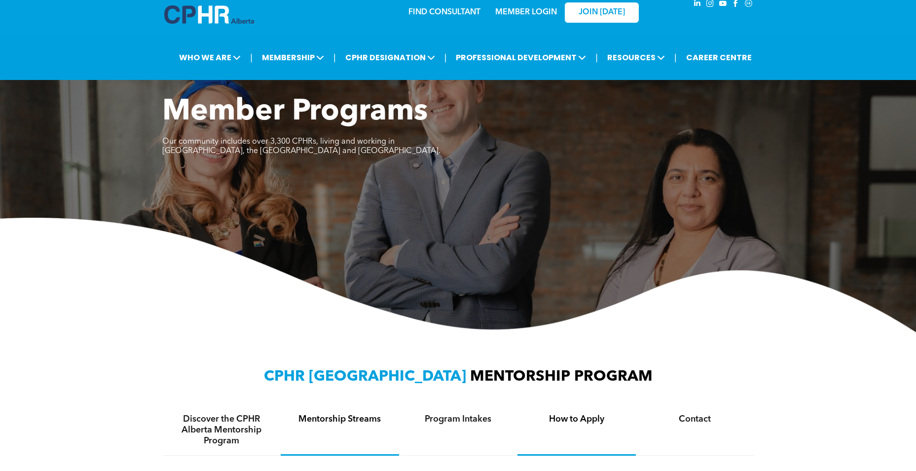
scroll to position [0, 0]
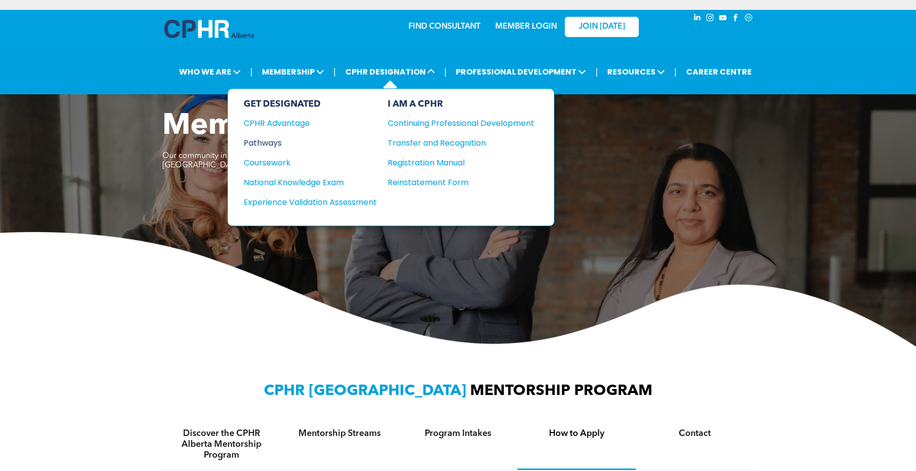
click at [273, 138] on div "Pathways" at bounding box center [304, 143] width 120 height 12
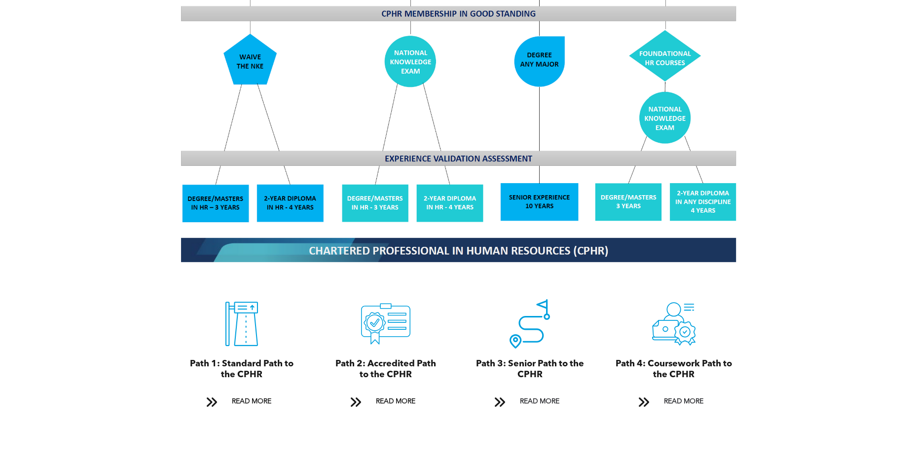
scroll to position [937, 0]
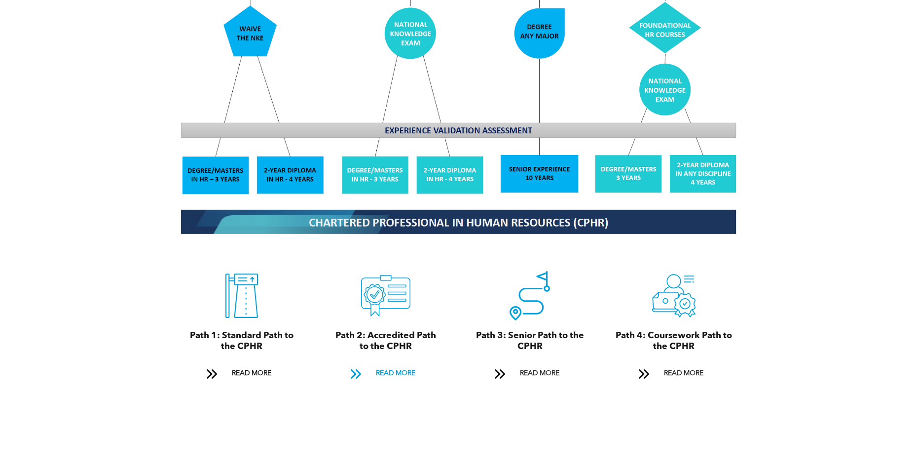
click at [404, 364] on span "READ MORE" at bounding box center [395, 373] width 46 height 18
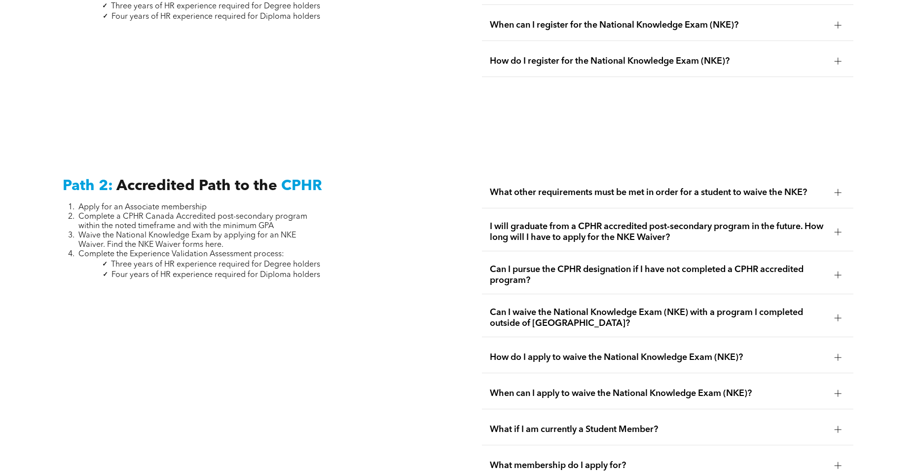
scroll to position [1606, 0]
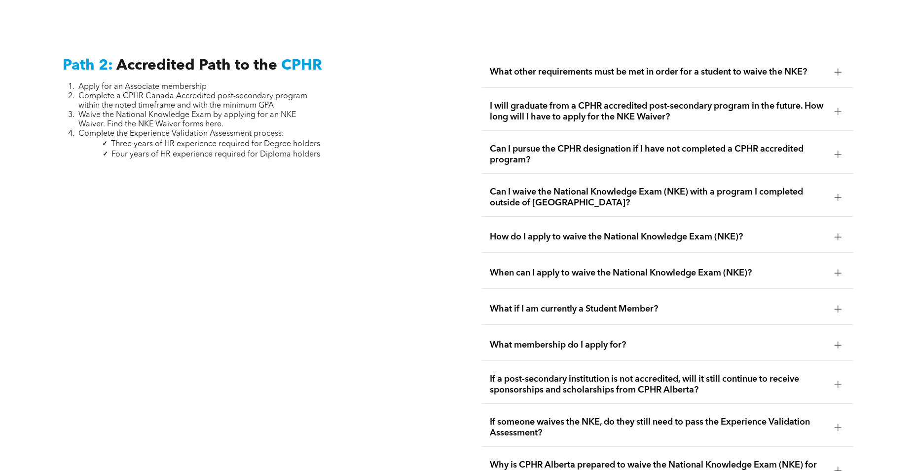
click at [652, 231] on span "How do I apply to waive the National Knowledge Exam (NKE)?" at bounding box center [658, 236] width 336 height 11
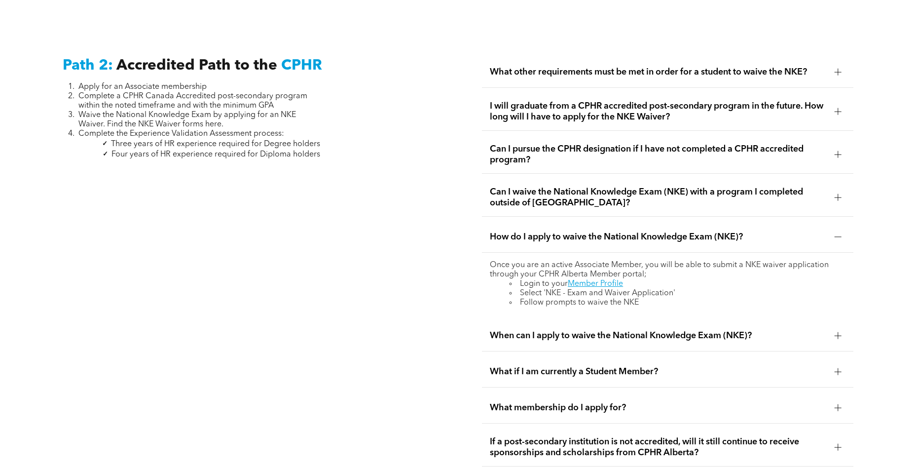
click at [652, 236] on div "How do I apply to waive the National Knowledge Exam (NKE)?" at bounding box center [667, 236] width 371 height 31
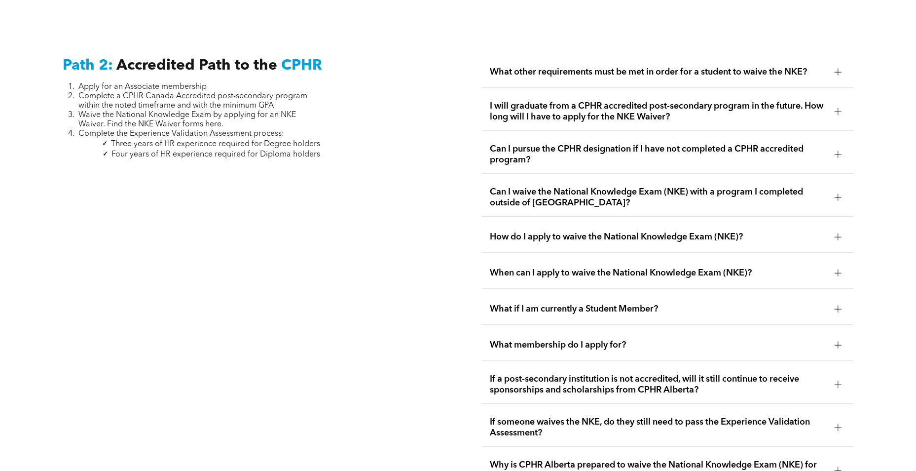
click at [636, 186] on span "Can I waive the National Knowledge Exam (NKE) with a program I completed outsid…" at bounding box center [658, 197] width 336 height 22
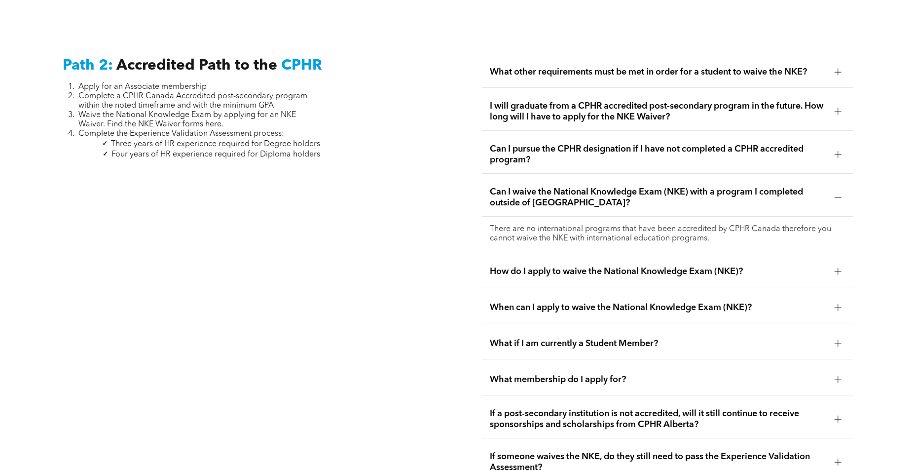
click at [636, 186] on span "Can I waive the National Knowledge Exam (NKE) with a program I completed outsid…" at bounding box center [658, 197] width 336 height 22
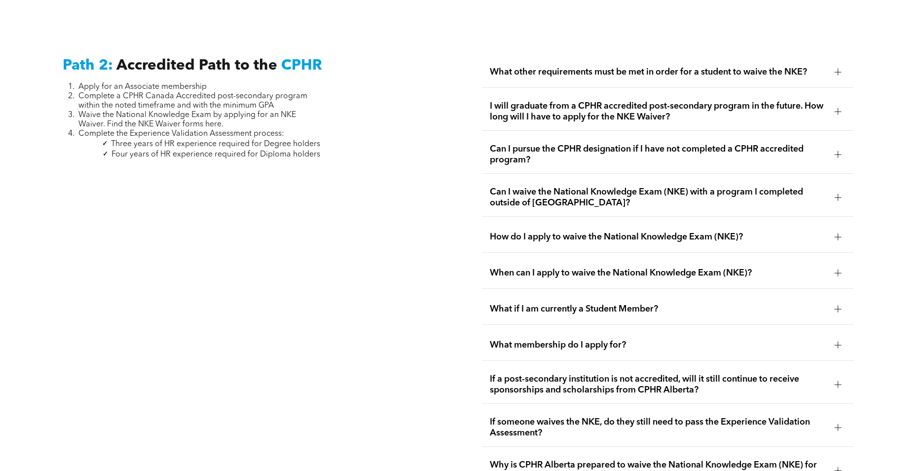
click at [619, 101] on span "I will graduate from a CPHR accredited post-secondary program in the future. Ho…" at bounding box center [658, 112] width 336 height 22
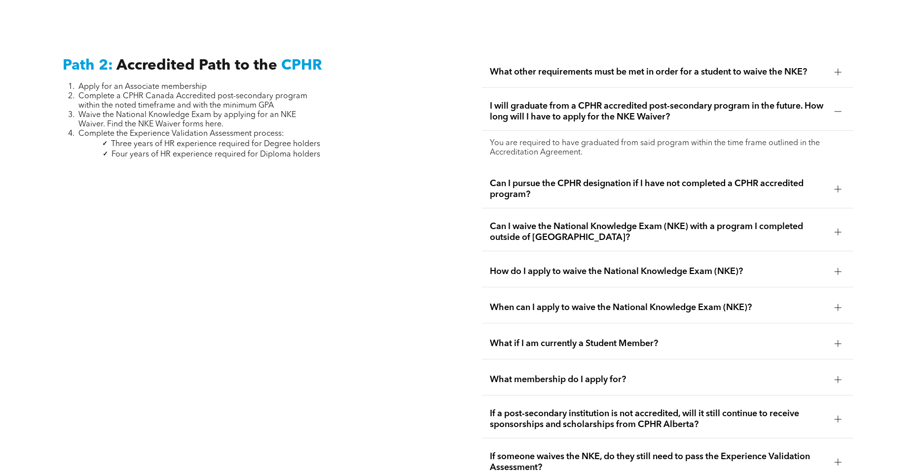
click at [619, 101] on span "I will graduate from a CPHR accredited post-secondary program in the future. Ho…" at bounding box center [658, 112] width 336 height 22
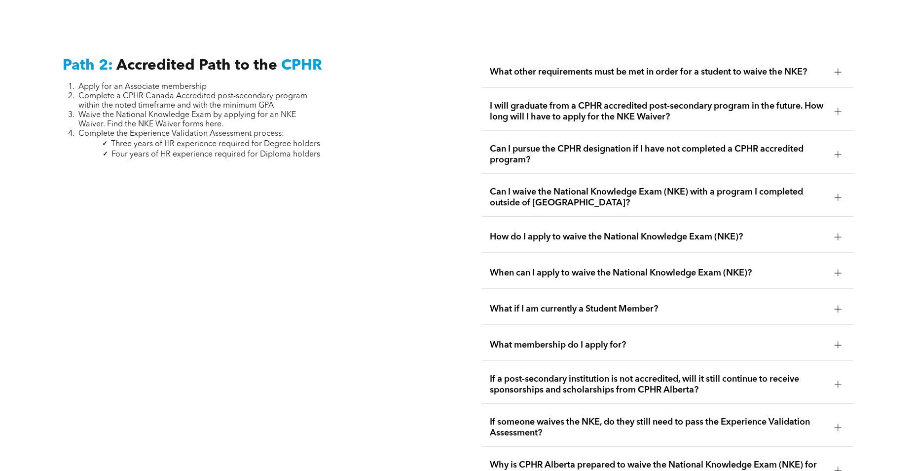
click at [669, 303] on span "What if I am currently a Student Member?" at bounding box center [658, 308] width 336 height 11
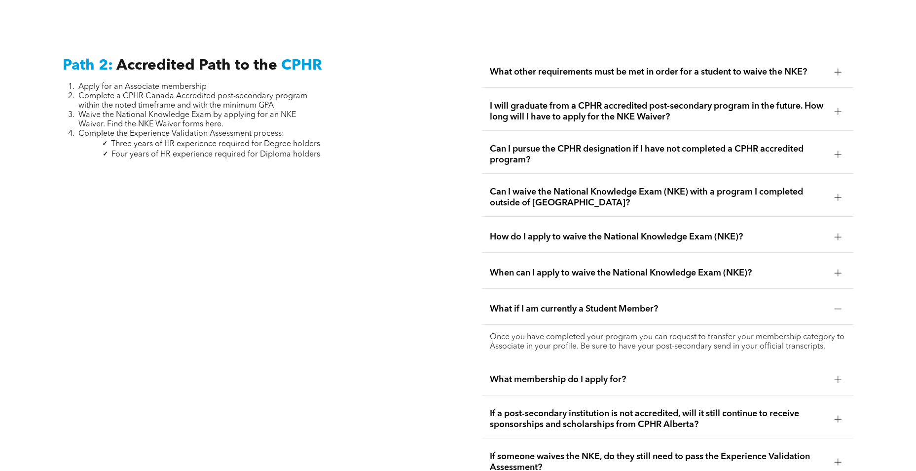
click at [669, 303] on span "What if I am currently a Student Member?" at bounding box center [658, 308] width 336 height 11
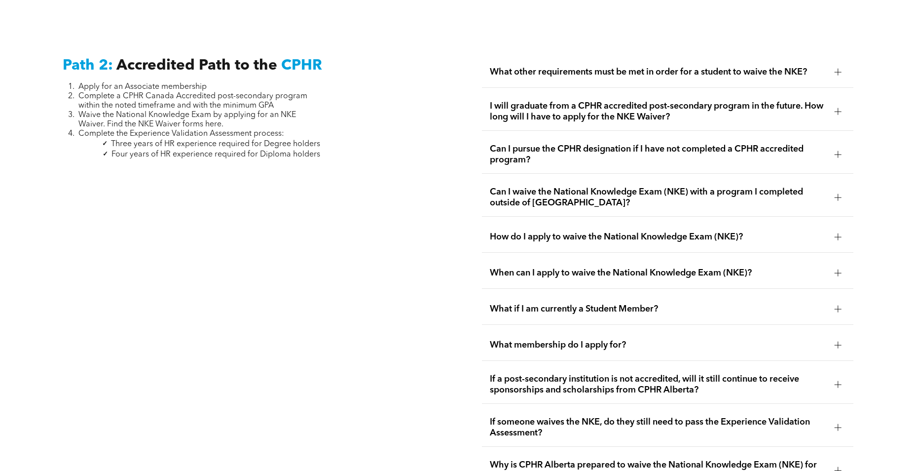
click at [658, 339] on span "What membership do I apply for?" at bounding box center [658, 344] width 336 height 11
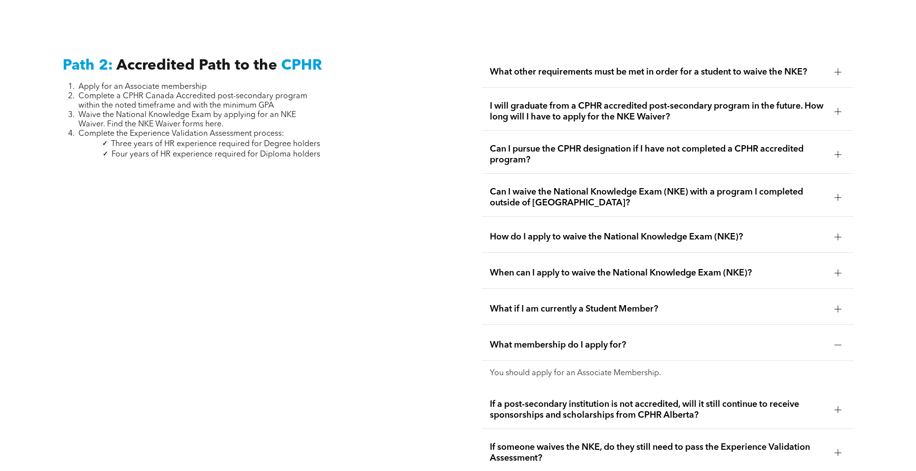
click at [658, 339] on span "What membership do I apply for?" at bounding box center [658, 344] width 336 height 11
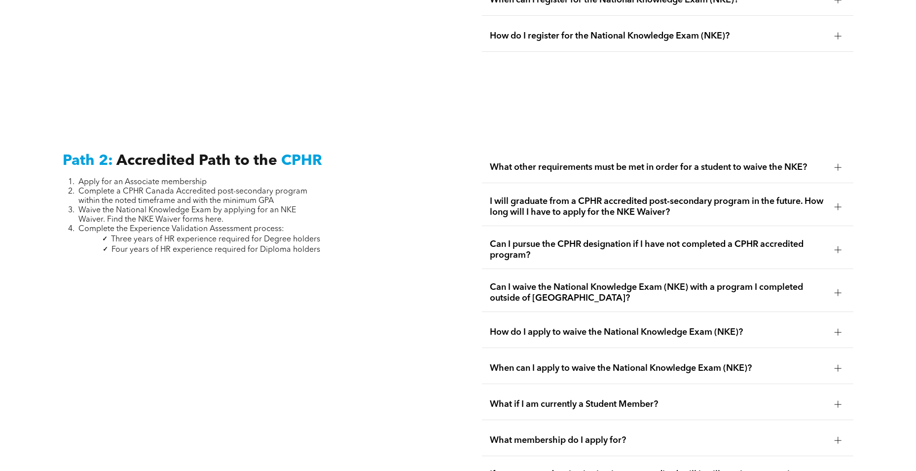
scroll to position [1508, 0]
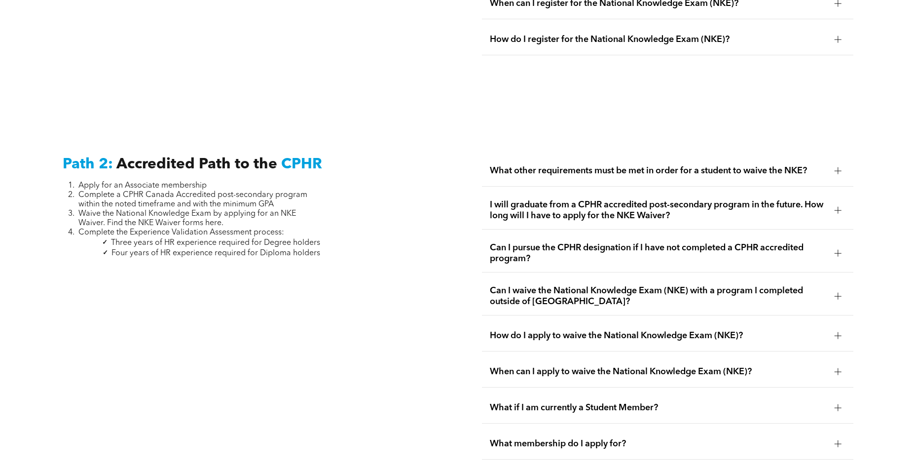
click at [632, 165] on span "What other requirements must be met in order for a student to waive the NKE?" at bounding box center [658, 170] width 336 height 11
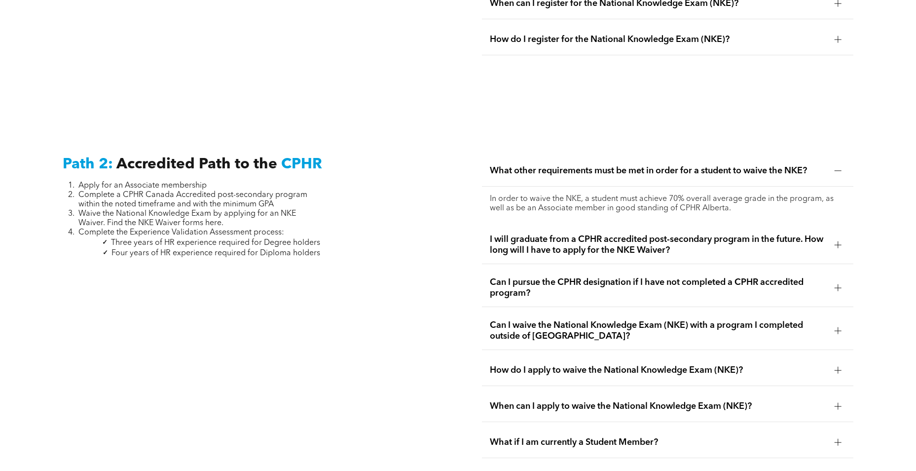
click at [632, 165] on span "What other requirements must be met in order for a student to waive the NKE?" at bounding box center [658, 170] width 336 height 11
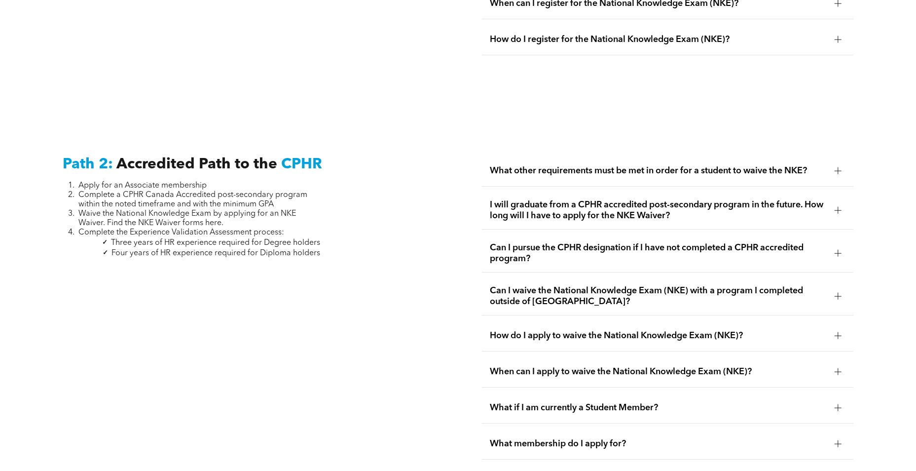
click at [637, 199] on span "I will graduate from a CPHR accredited post-secondary program in the future. Ho…" at bounding box center [658, 210] width 336 height 22
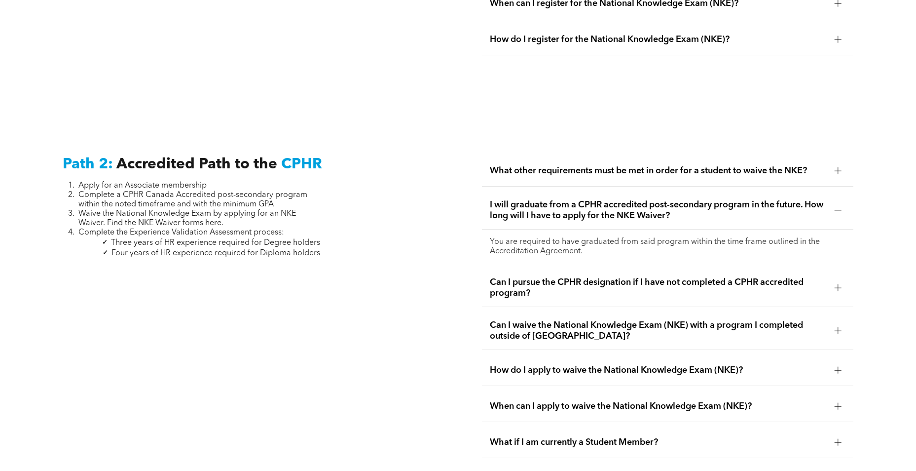
click at [762, 237] on p "You are required to have graduated from said program within the time frame outl…" at bounding box center [667, 246] width 355 height 19
click at [689, 206] on span "I will graduate from a CPHR accredited post-secondary program in the future. Ho…" at bounding box center [658, 210] width 336 height 22
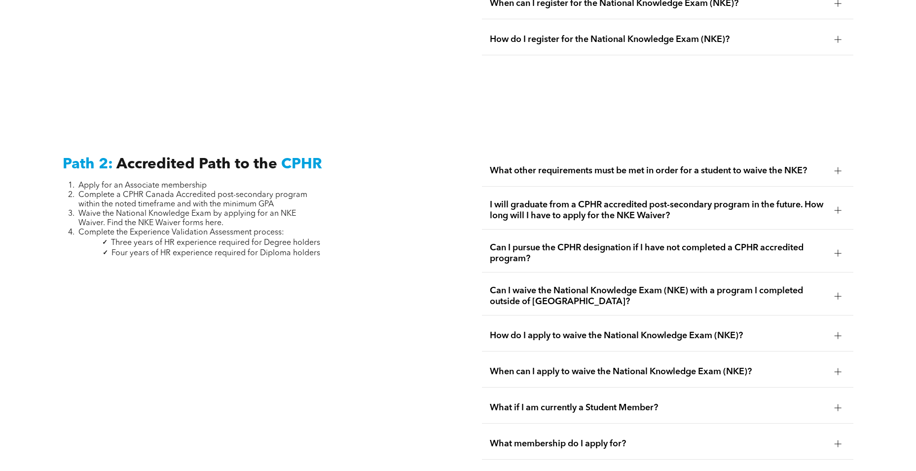
click at [690, 242] on span "Can I pursue the CPHR designation if I have not completed a CPHR accredited pro…" at bounding box center [658, 253] width 336 height 22
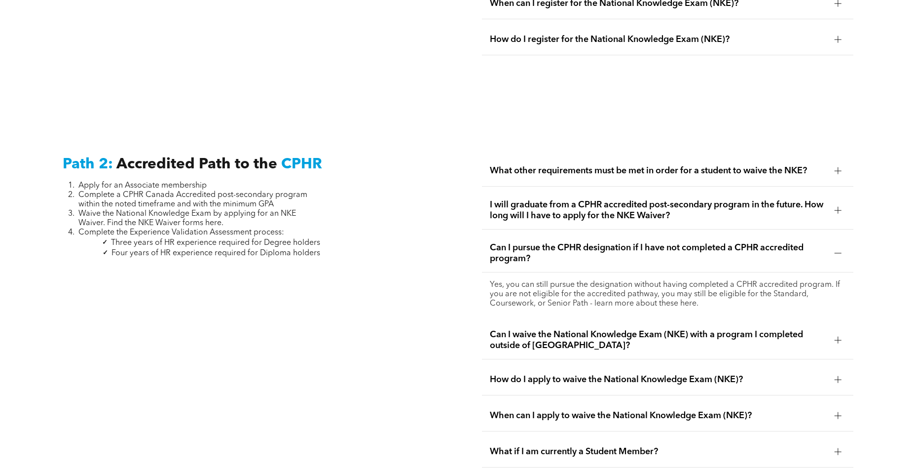
click at [691, 242] on span "Can I pursue the CPHR designation if I have not completed a CPHR accredited pro…" at bounding box center [658, 253] width 336 height 22
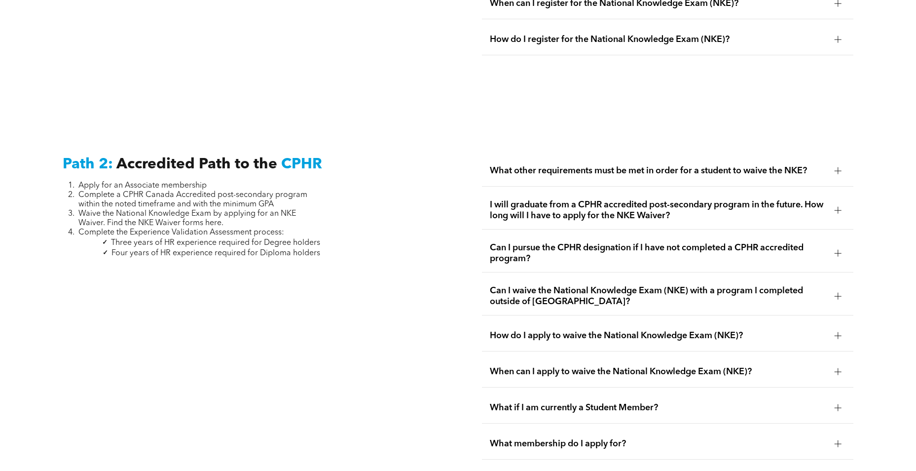
click at [668, 285] on span "Can I waive the National Knowledge Exam (NKE) with a program I completed outsid…" at bounding box center [658, 296] width 336 height 22
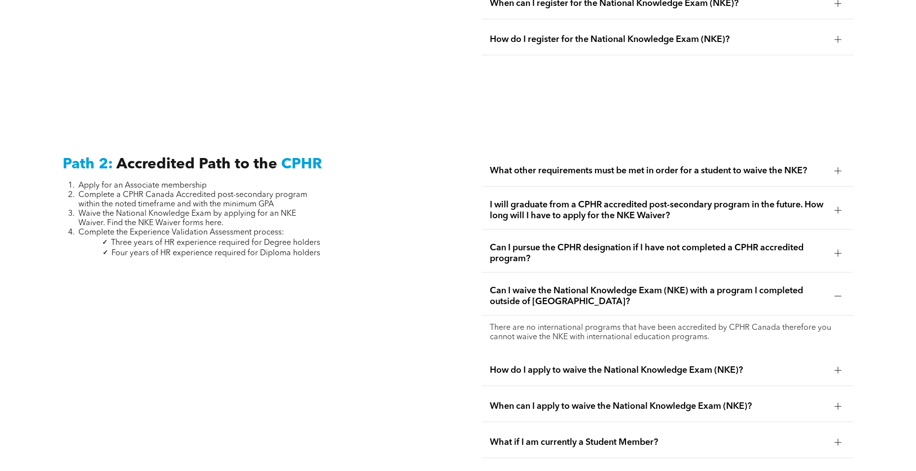
click at [668, 285] on span "Can I waive the National Knowledge Exam (NKE) with a program I completed outsid…" at bounding box center [658, 296] width 336 height 22
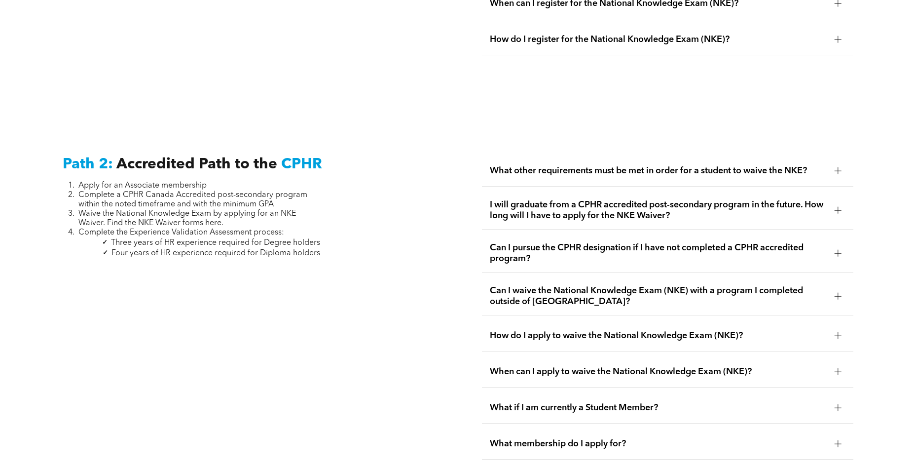
click at [668, 330] on span "How do I apply to waive the National Knowledge Exam (NKE)?" at bounding box center [658, 335] width 336 height 11
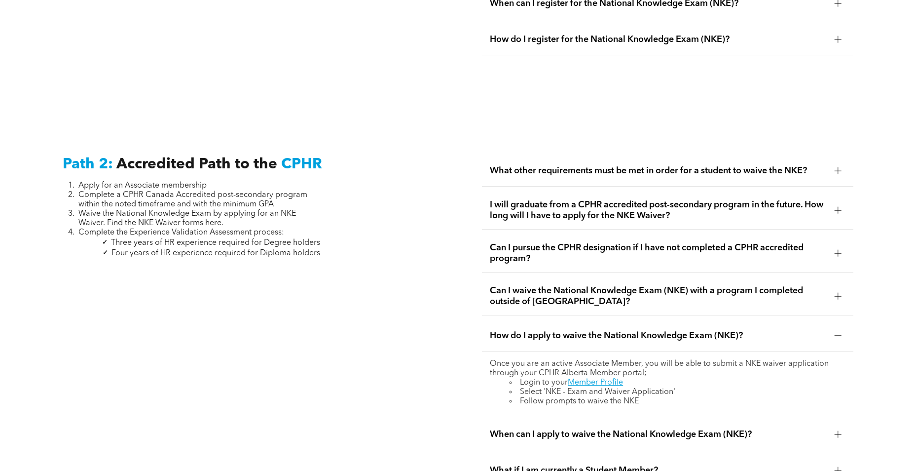
click at [672, 330] on span "How do I apply to waive the National Knowledge Exam (NKE)?" at bounding box center [658, 335] width 336 height 11
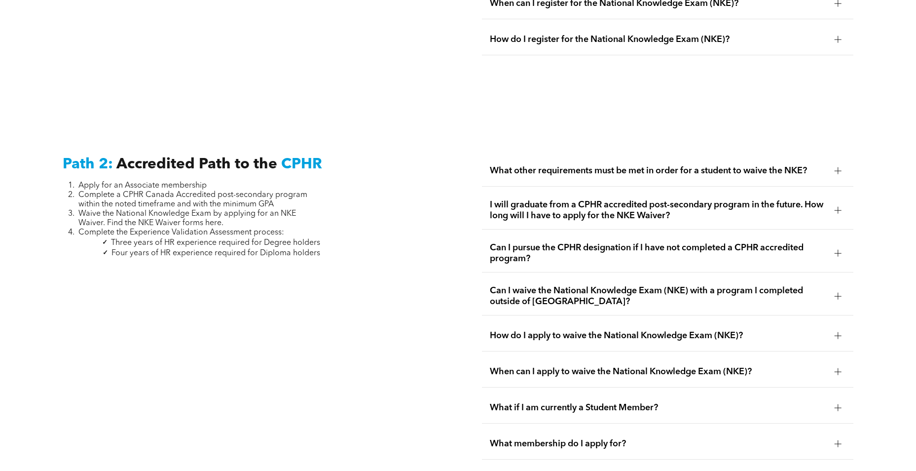
click at [675, 356] on div "When can I apply to waive the National Knowledge Exam (NKE)?" at bounding box center [667, 371] width 371 height 31
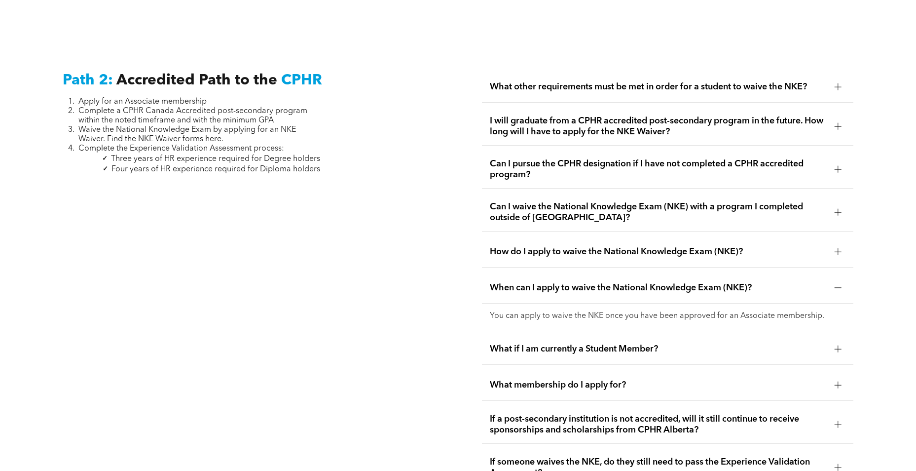
scroll to position [1606, 0]
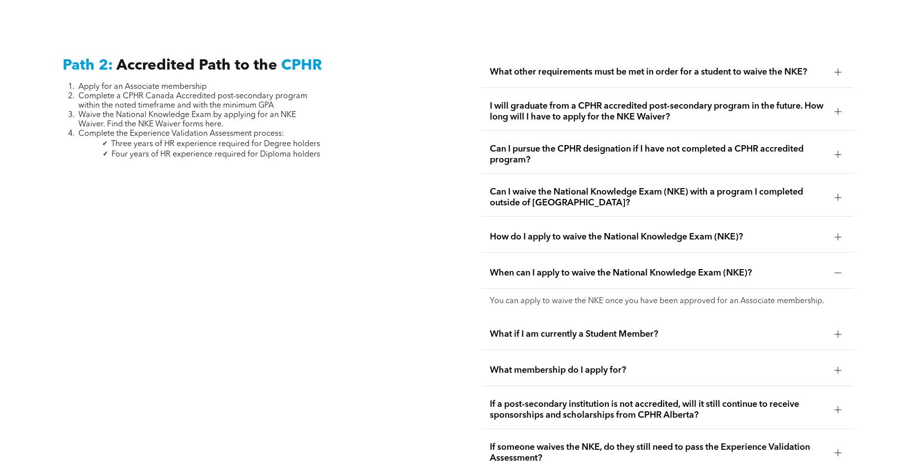
click at [666, 328] on span "What if I am currently a Student Member?" at bounding box center [658, 333] width 336 height 11
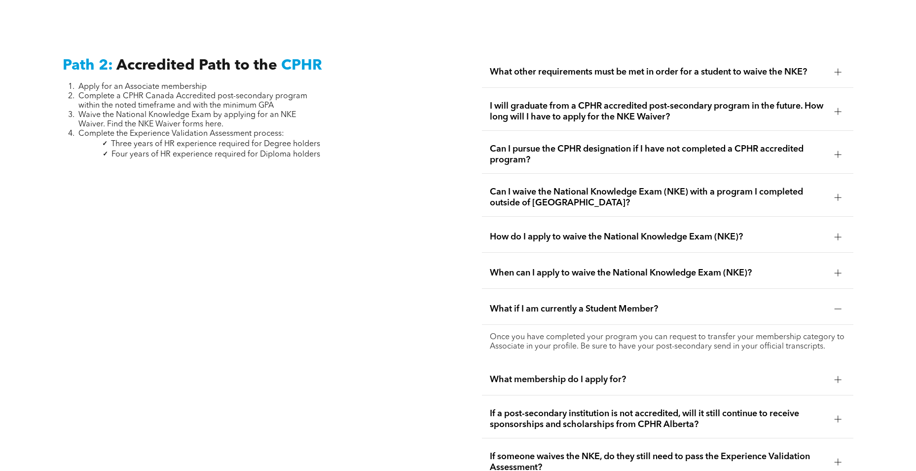
click at [658, 305] on div "What if I am currently a Student Member?" at bounding box center [667, 308] width 371 height 31
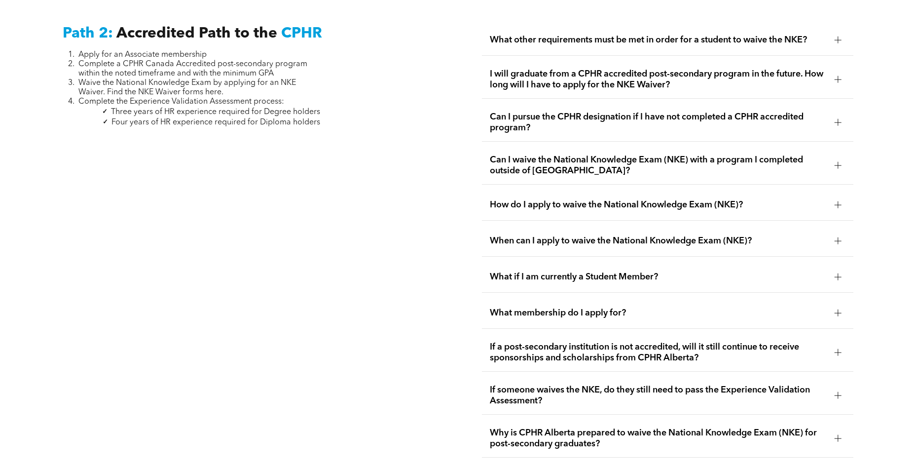
scroll to position [1656, 0]
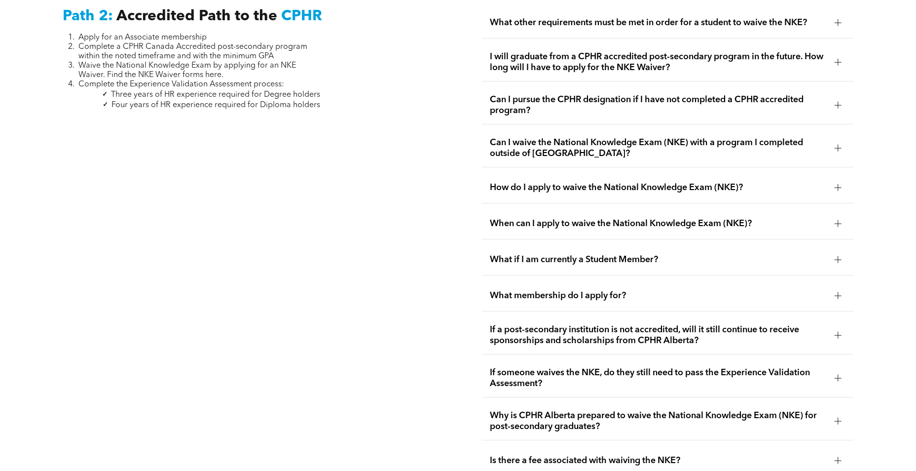
click at [683, 324] on span "If a post-secondary institution is not accredited, will it still continue to re…" at bounding box center [658, 335] width 336 height 22
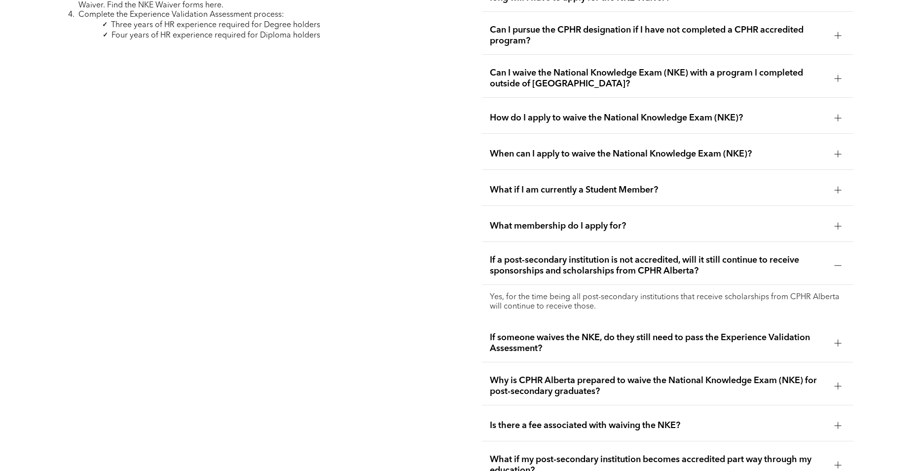
scroll to position [1754, 0]
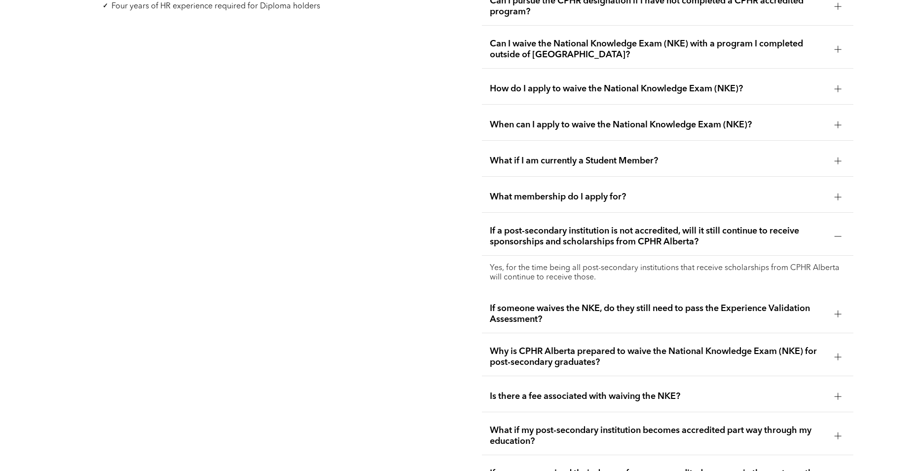
click at [648, 263] on p "Yes, for the time being all post-secondary institutions that receive scholarshi…" at bounding box center [667, 272] width 355 height 19
click at [650, 303] on span "If someone waives the NKE, do they still need to pass the Experience Validation…" at bounding box center [658, 314] width 336 height 22
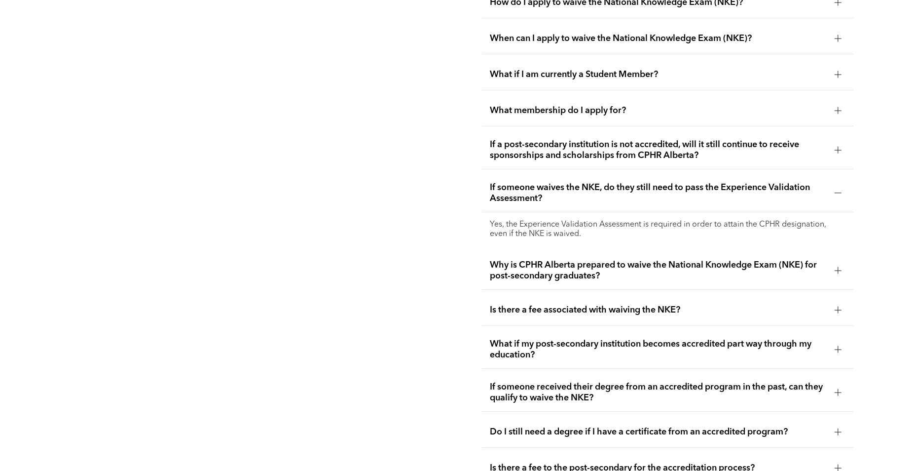
scroll to position [1853, 0]
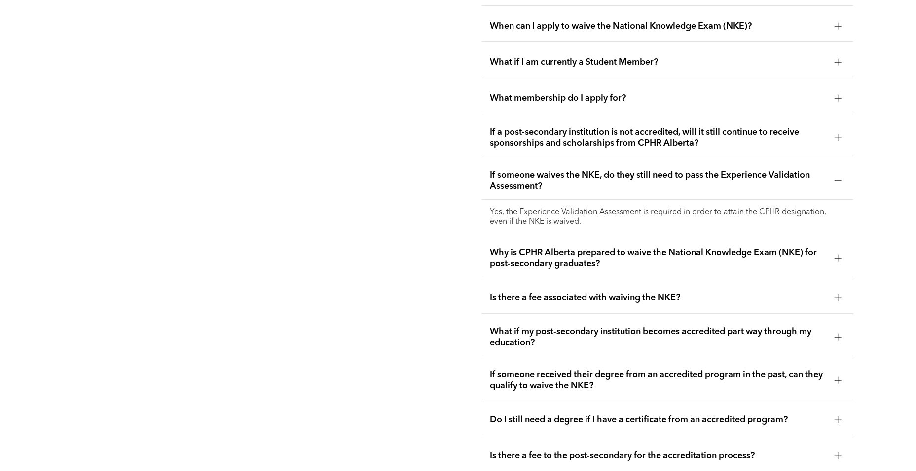
click at [646, 247] on span "Why is CPHR Alberta prepared to waive the National Knowledge Exam (NKE) for pos…" at bounding box center [658, 258] width 336 height 22
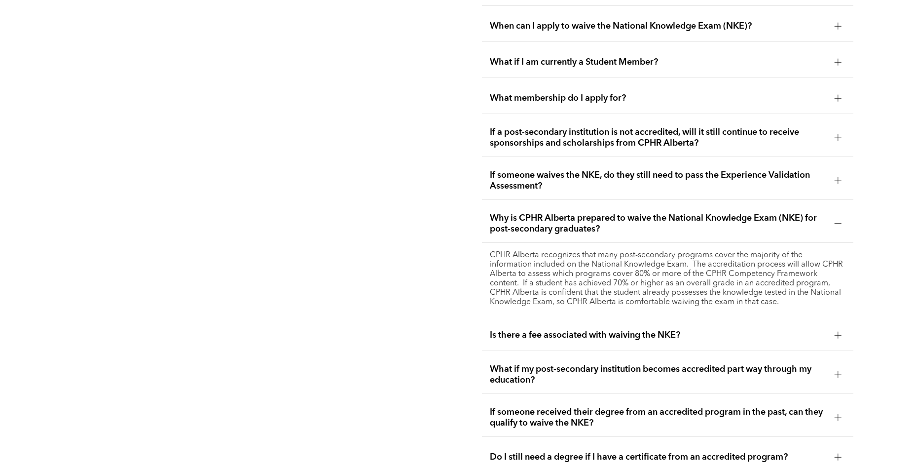
click at [703, 329] on span "Is there a fee associated with waiving the NKE?" at bounding box center [658, 334] width 336 height 11
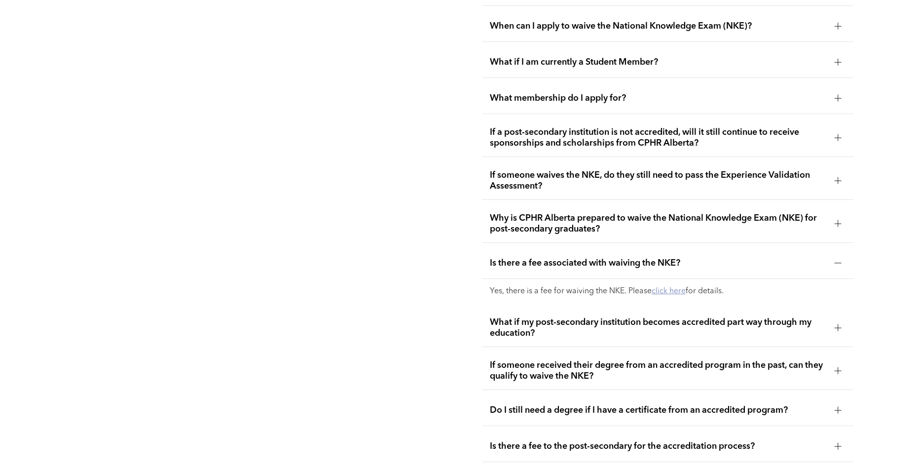
click at [677, 287] on link "click here" at bounding box center [669, 291] width 34 height 8
click at [671, 360] on span "If someone received their degree from an accredited program in the past, can th…" at bounding box center [658, 371] width 336 height 22
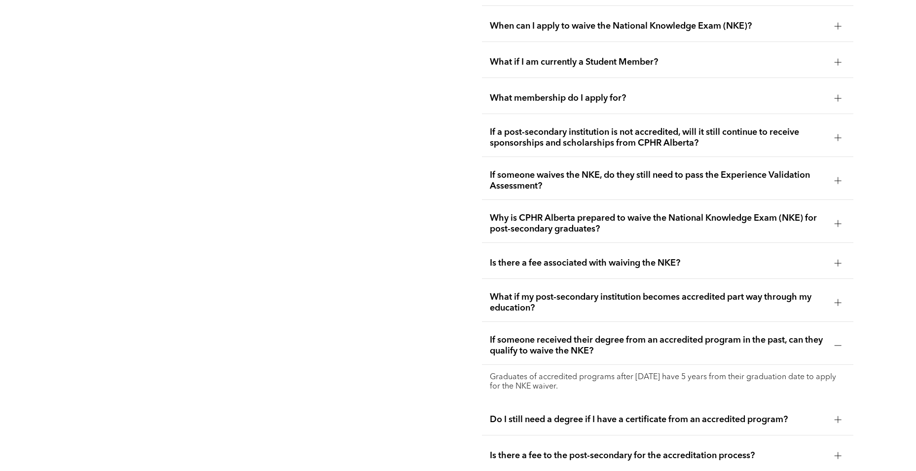
click at [649, 338] on div "If someone received their degree from an accredited program in the past, can th…" at bounding box center [667, 346] width 371 height 38
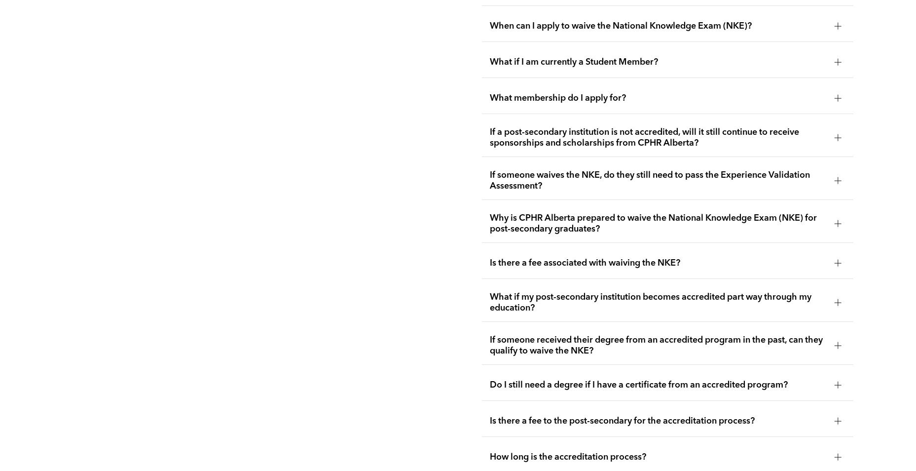
click at [658, 379] on span "Do I still need a degree if I have a certificate from an accredited program?" at bounding box center [658, 384] width 336 height 11
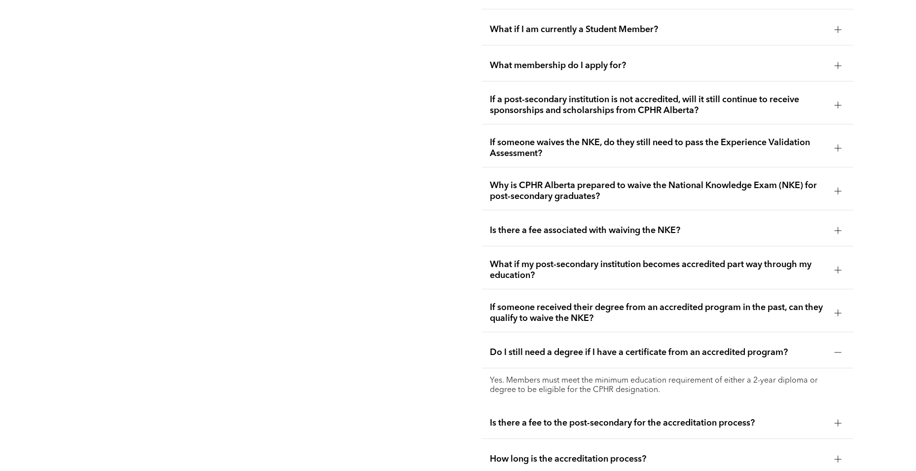
scroll to position [1902, 0]
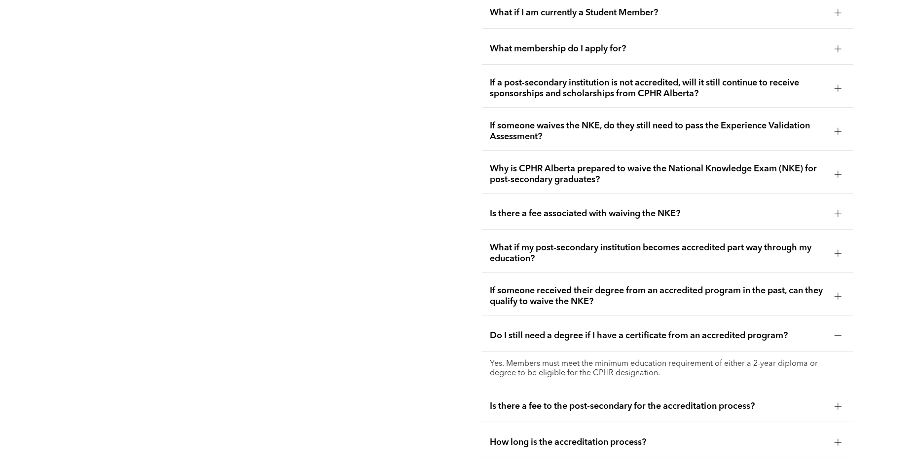
click at [717, 330] on span "Do I still need a degree if I have a certificate from an accredited program?" at bounding box center [658, 335] width 336 height 11
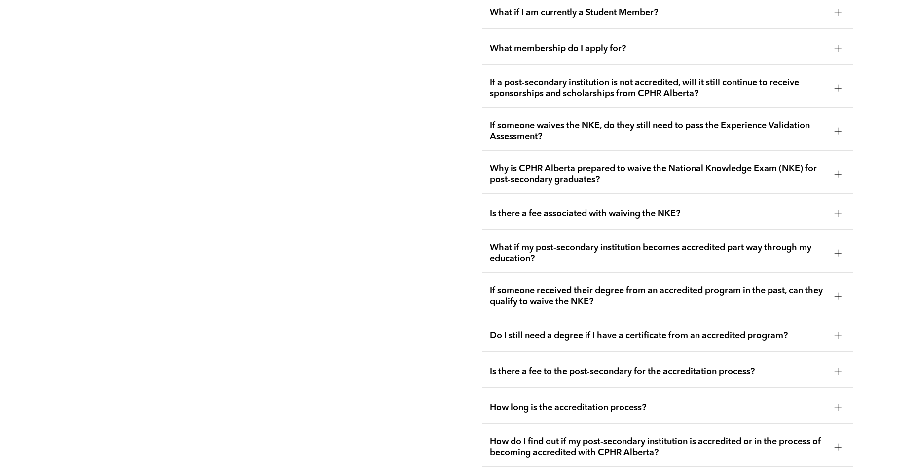
click at [707, 366] on span "Is there a fee to the post-secondary for the accreditation process?" at bounding box center [658, 371] width 336 height 11
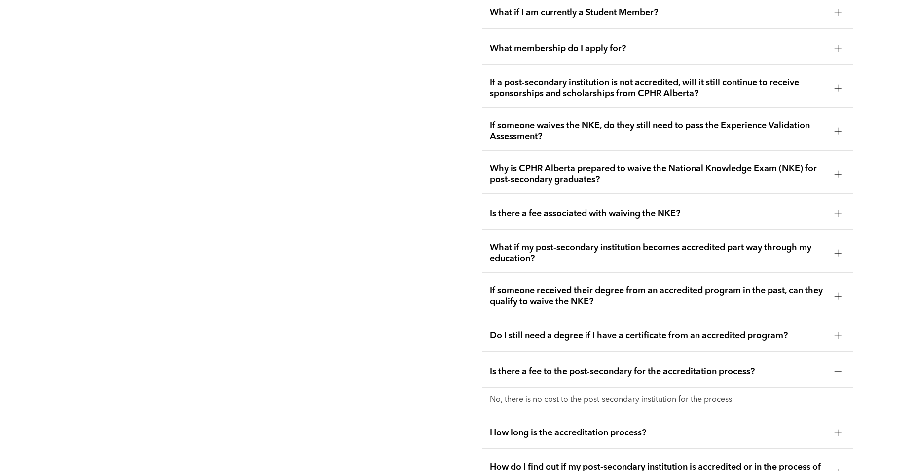
click at [707, 366] on span "Is there a fee to the post-secondary for the accreditation process?" at bounding box center [658, 371] width 336 height 11
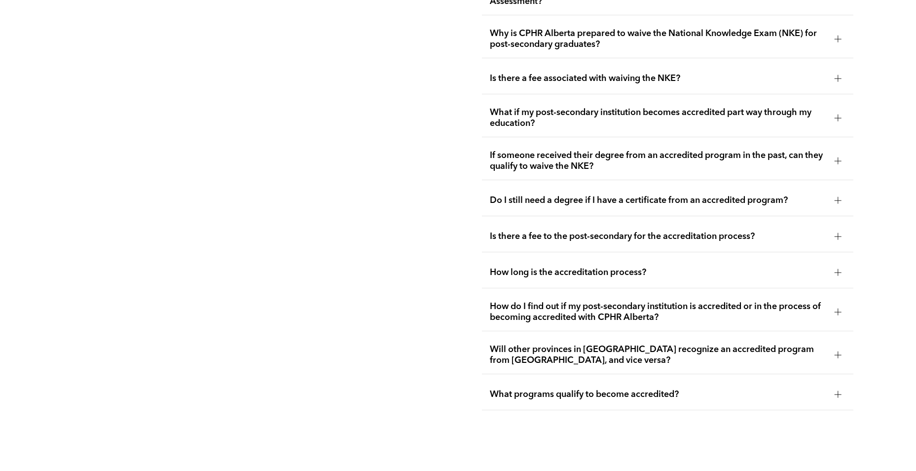
scroll to position [2050, 0]
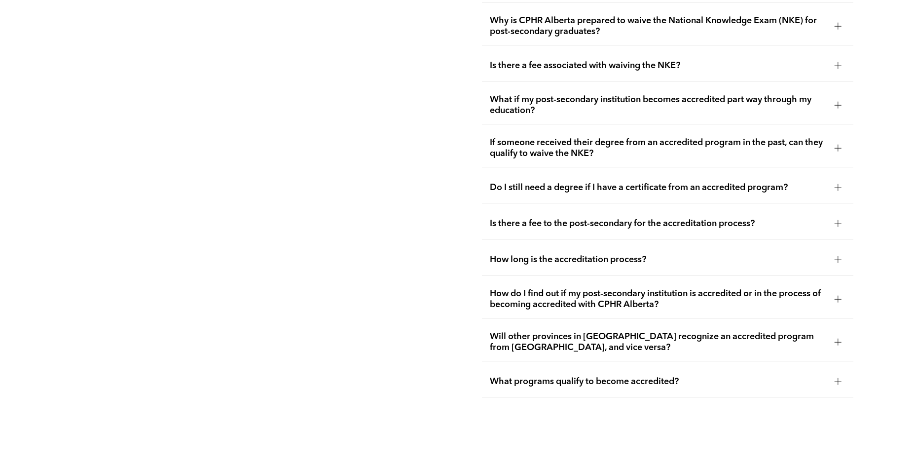
click at [686, 288] on span "How do I find out if my post-secondary institution is accredited or in the proc…" at bounding box center [658, 299] width 336 height 22
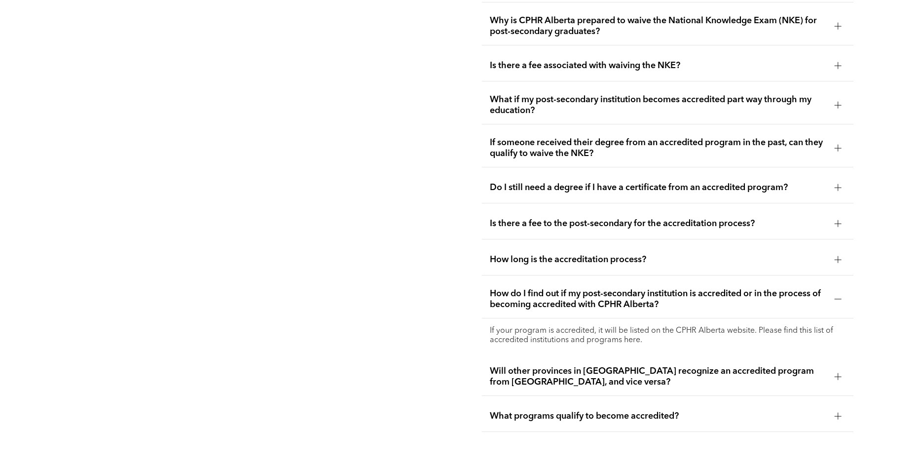
click at [635, 326] on p "If your program is accredited, it will be listed on the CPHR Alberta website. P…" at bounding box center [667, 335] width 355 height 19
click at [719, 365] on span "Will other provinces in Canada recognize an accredited program from Alberta, an…" at bounding box center [658, 376] width 336 height 22
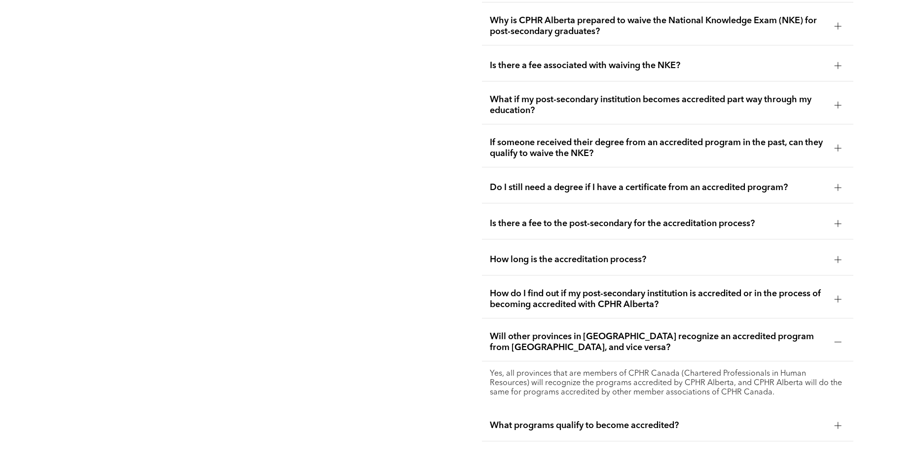
click at [712, 420] on span "What programs qualify to become accredited?" at bounding box center [658, 425] width 336 height 11
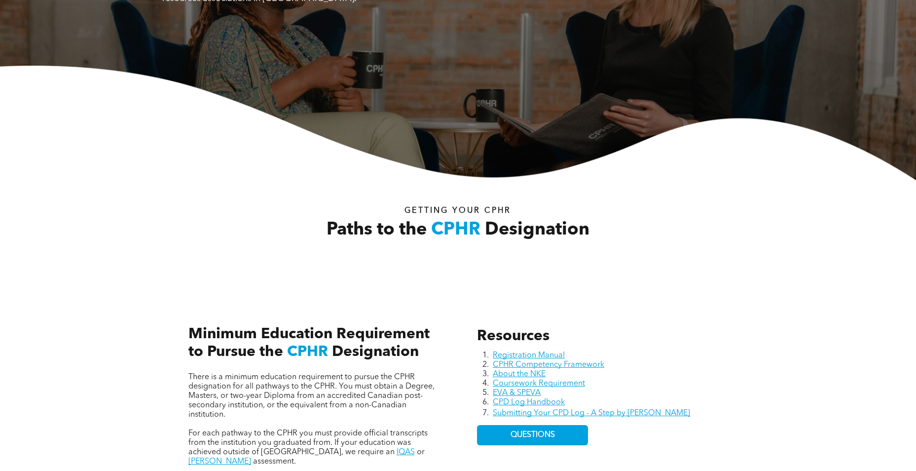
scroll to position [0, 0]
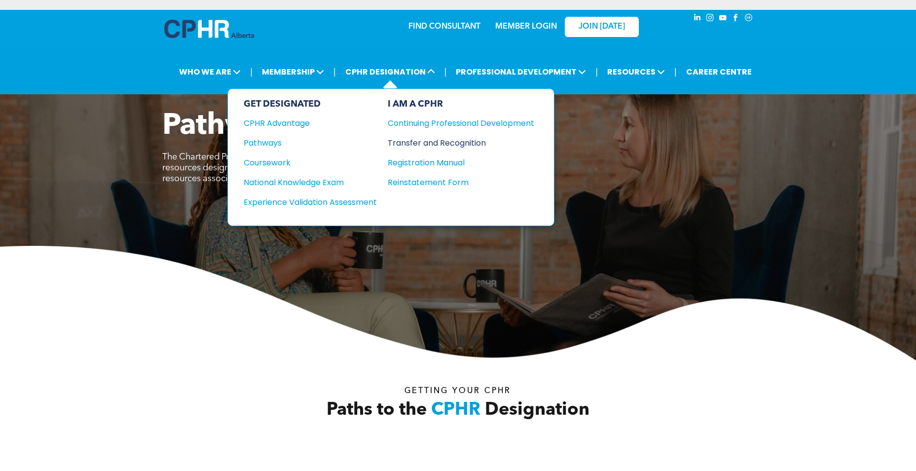
click at [441, 144] on div "Transfer and Recognition" at bounding box center [454, 143] width 132 height 12
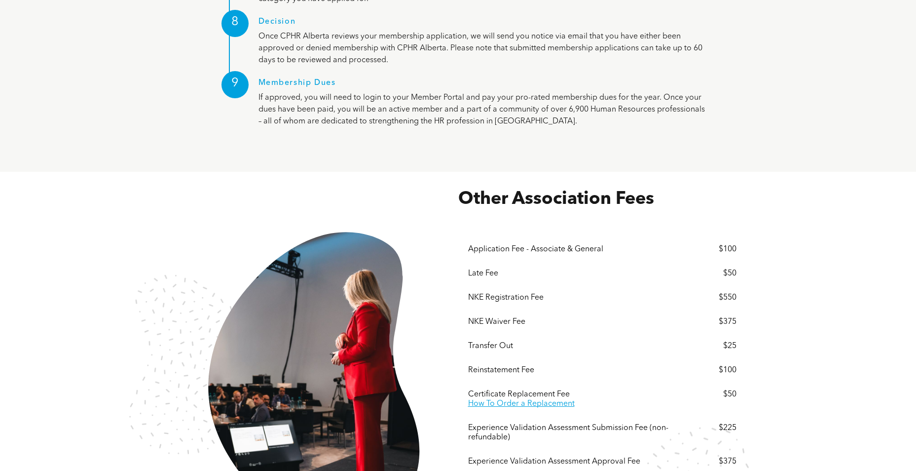
scroll to position [1825, 0]
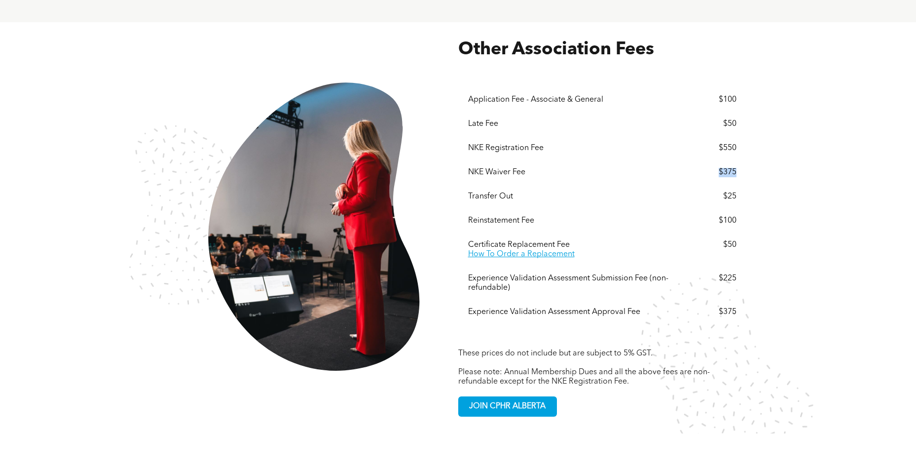
drag, startPoint x: 738, startPoint y: 137, endPoint x: 711, endPoint y: 137, distance: 27.1
click at [711, 137] on div "Menu Application Fee - Associate & General $100 Late Fee $50 NKE Registration F…" at bounding box center [602, 202] width 288 height 283
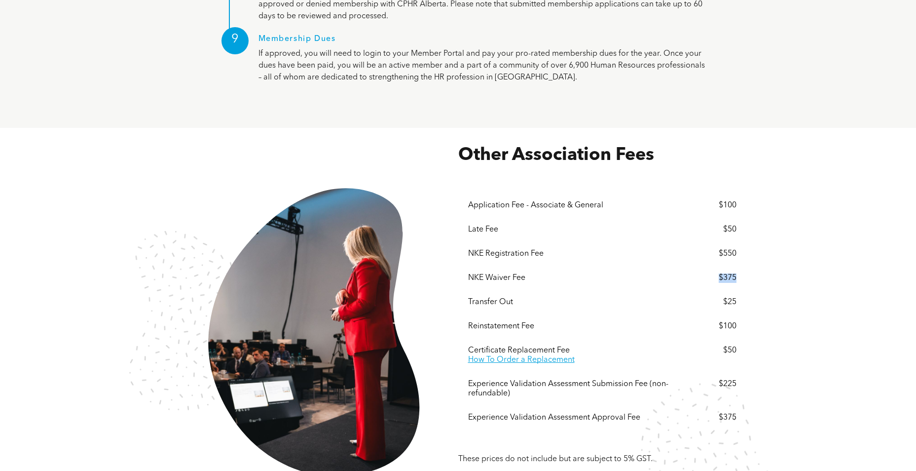
scroll to position [1717, 0]
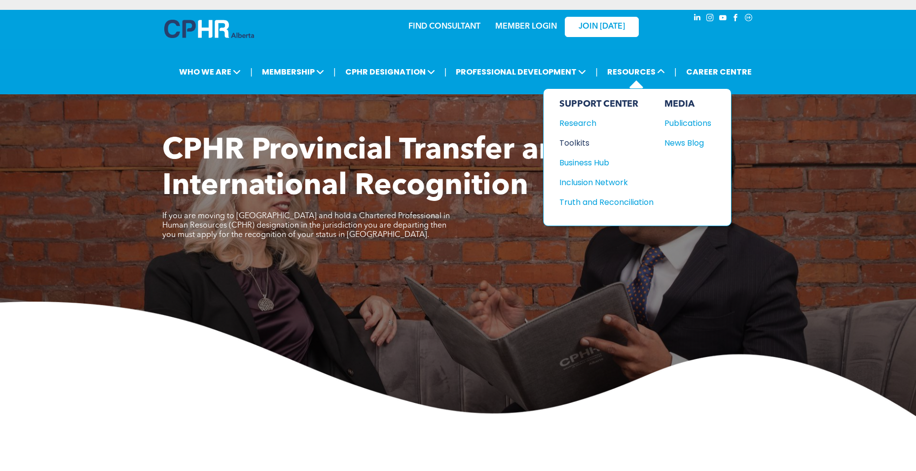
click at [583, 141] on div "Toolkits" at bounding box center [601, 143] width 85 height 12
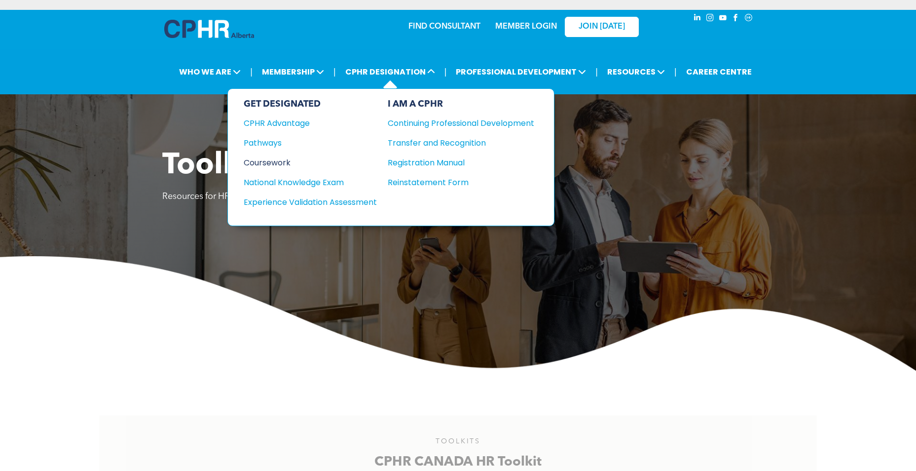
click at [274, 163] on div "Coursework" at bounding box center [304, 162] width 120 height 12
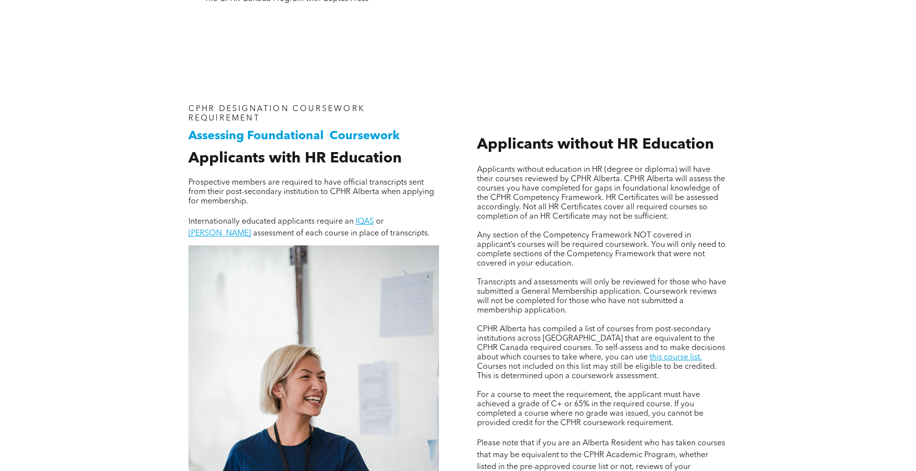
scroll to position [592, 0]
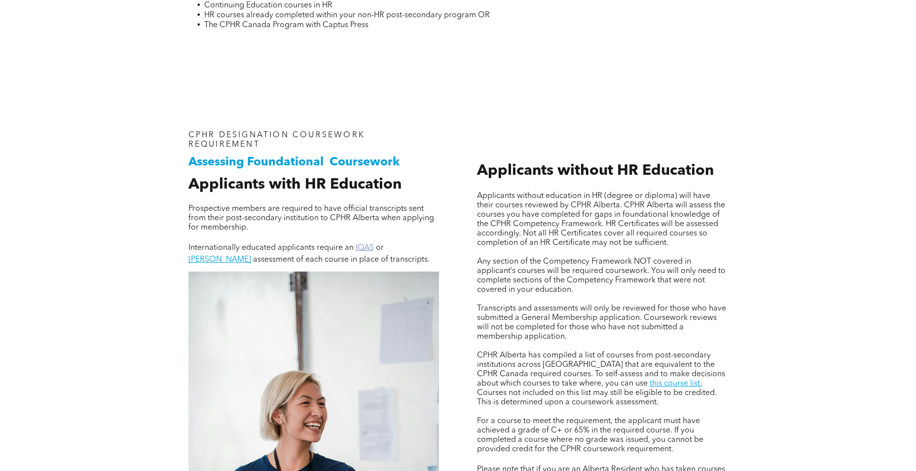
click at [369, 244] on link "IQAS" at bounding box center [365, 248] width 18 height 8
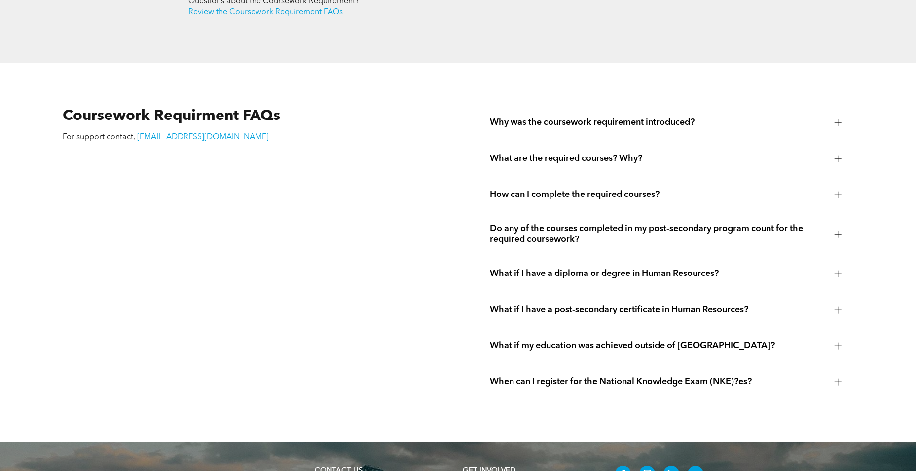
scroll to position [1776, 0]
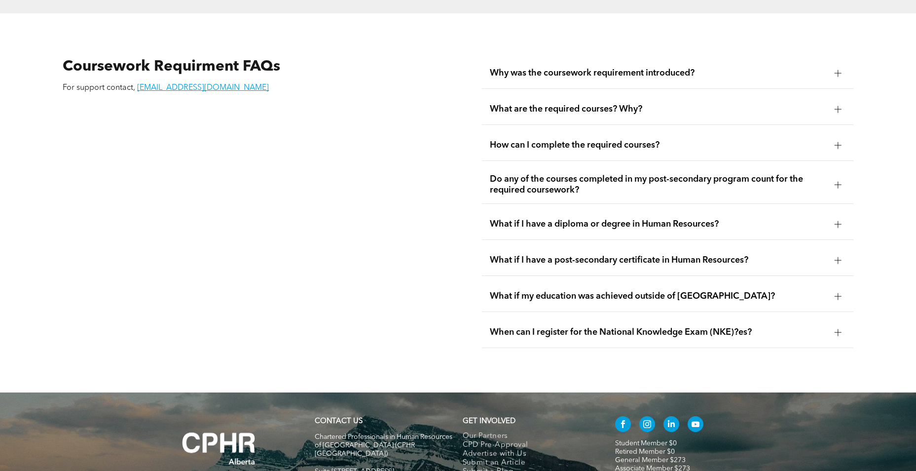
click at [570, 327] on span "When can I register for the National Knowledge Exam (NKE)?es?" at bounding box center [658, 332] width 336 height 11
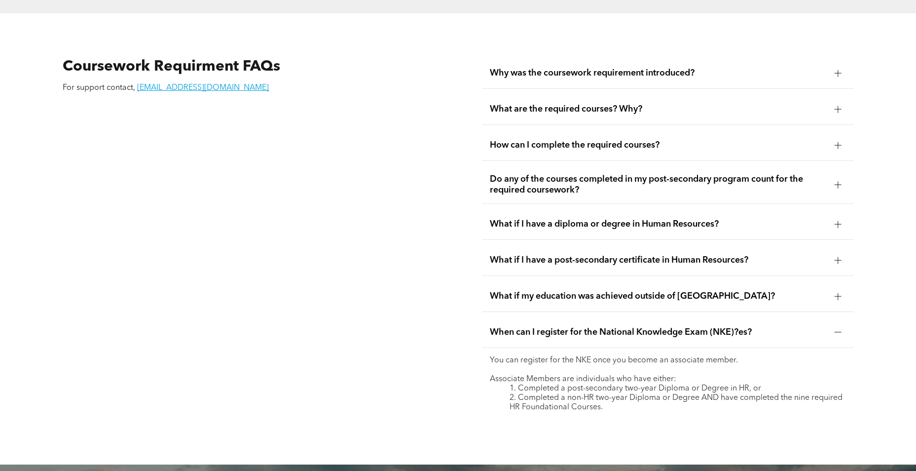
click at [570, 327] on span "When can I register for the National Knowledge Exam (NKE)?es?" at bounding box center [658, 332] width 336 height 11
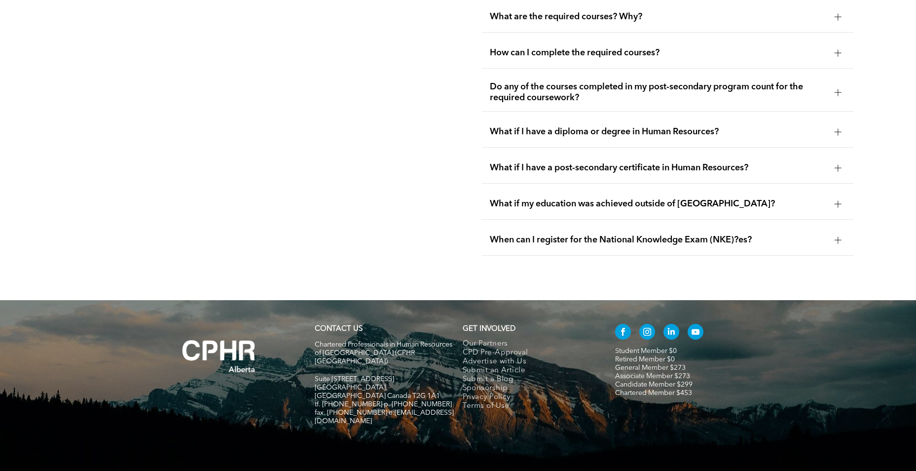
scroll to position [1819, 0]
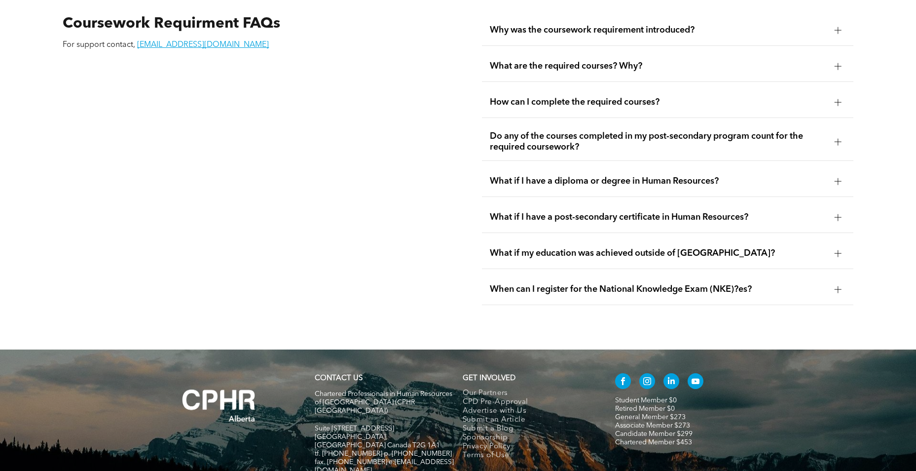
click at [585, 205] on div "What if I have a post-secondary certificate in Human Resources?" at bounding box center [667, 217] width 371 height 31
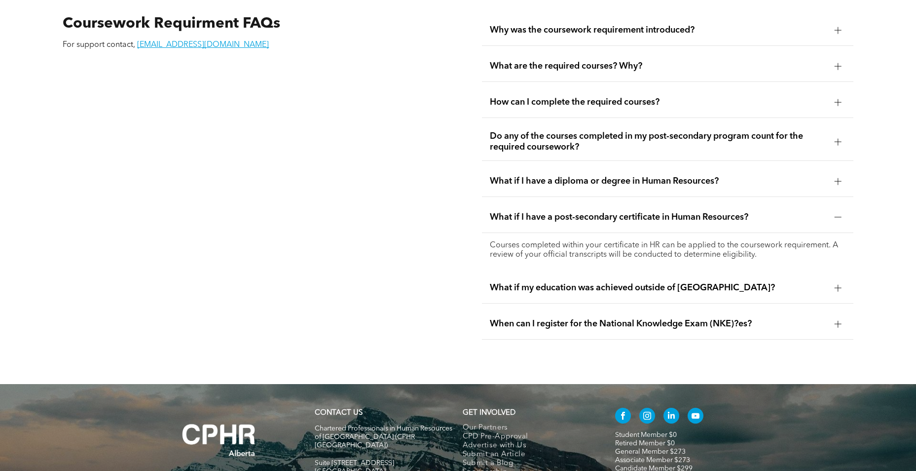
click at [678, 179] on ul "Why was the coursework requirement introduced? CPHR Canada implemented the cour…" at bounding box center [667, 177] width 371 height 325
click at [656, 176] on span "What if I have a diploma or degree in Human Resources?" at bounding box center [658, 181] width 336 height 11
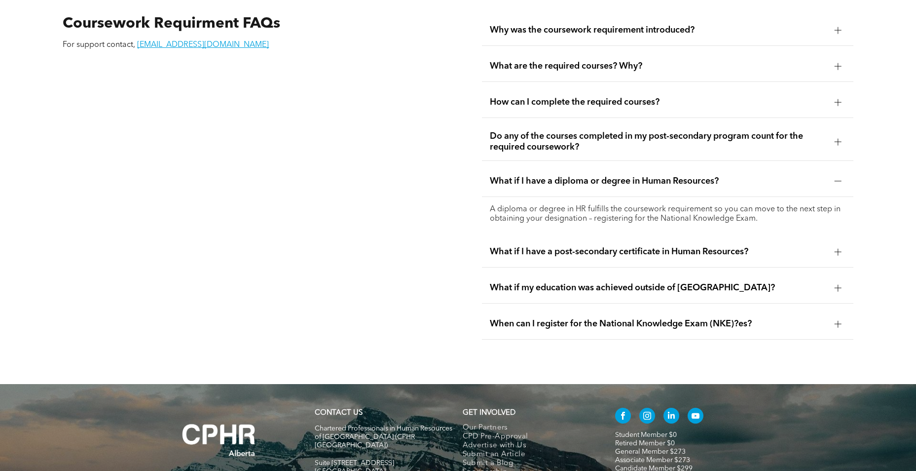
click at [659, 205] on p "A diploma or degree in HR fulfills the coursework requirement so you can move t…" at bounding box center [667, 214] width 355 height 19
click at [541, 205] on p "A diploma or degree in HR fulfills the coursework requirement so you can move t…" at bounding box center [667, 214] width 355 height 19
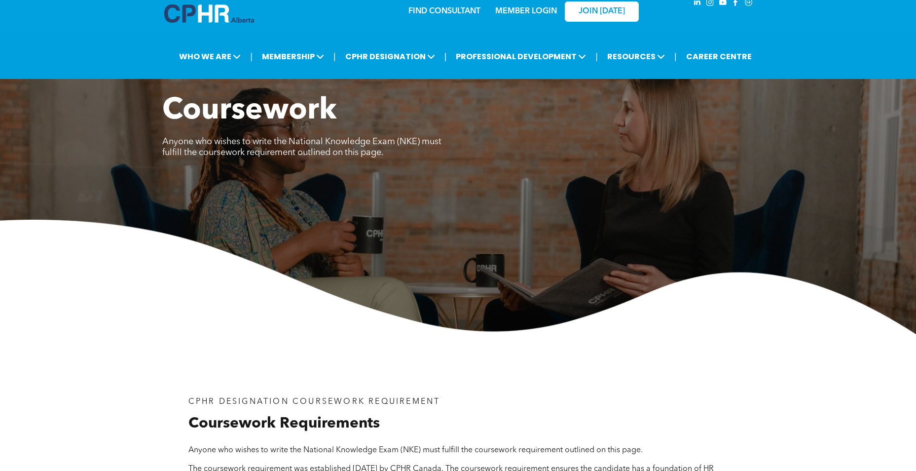
scroll to position [0, 0]
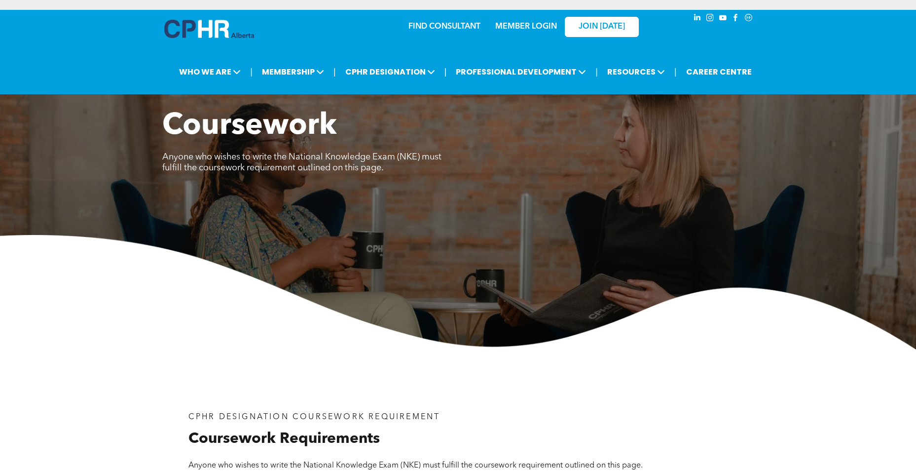
click at [456, 27] on link "FIND CONSULTANT" at bounding box center [444, 27] width 72 height 8
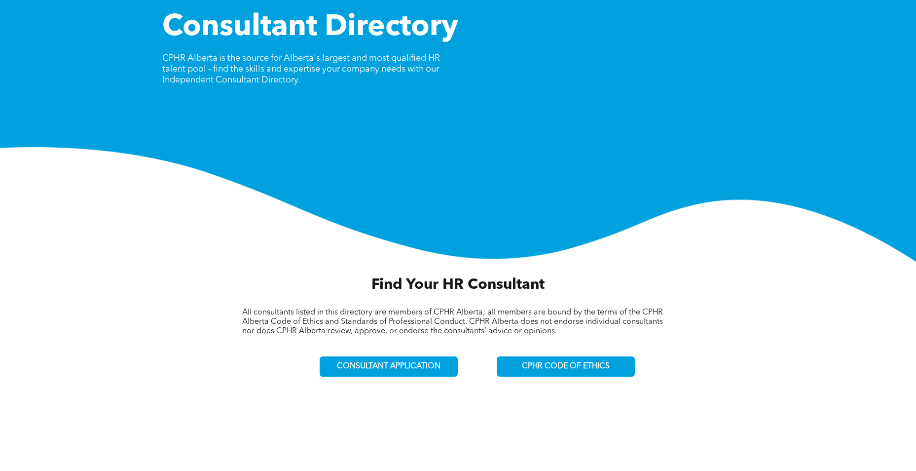
scroll to position [143, 0]
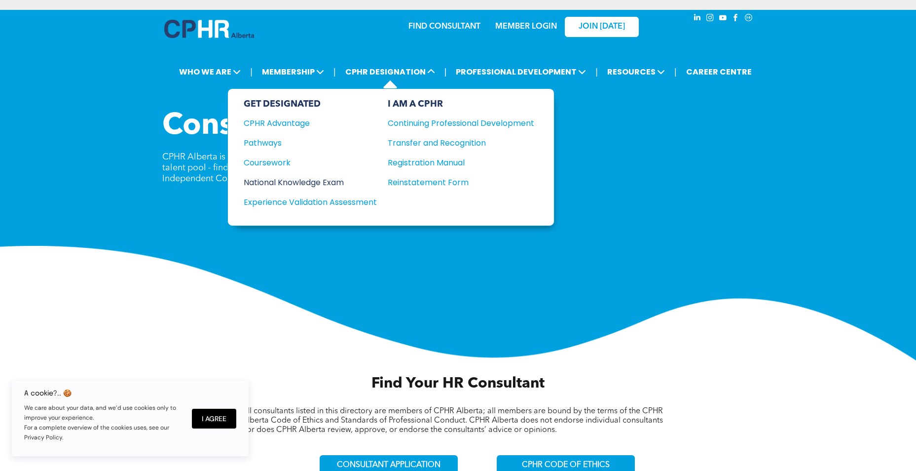
click at [279, 179] on div "National Knowledge Exam" at bounding box center [304, 182] width 120 height 12
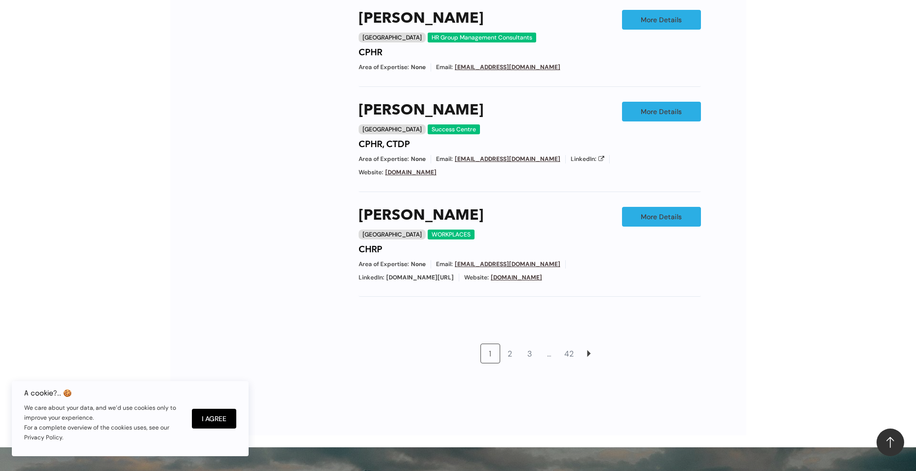
scroll to position [838, 0]
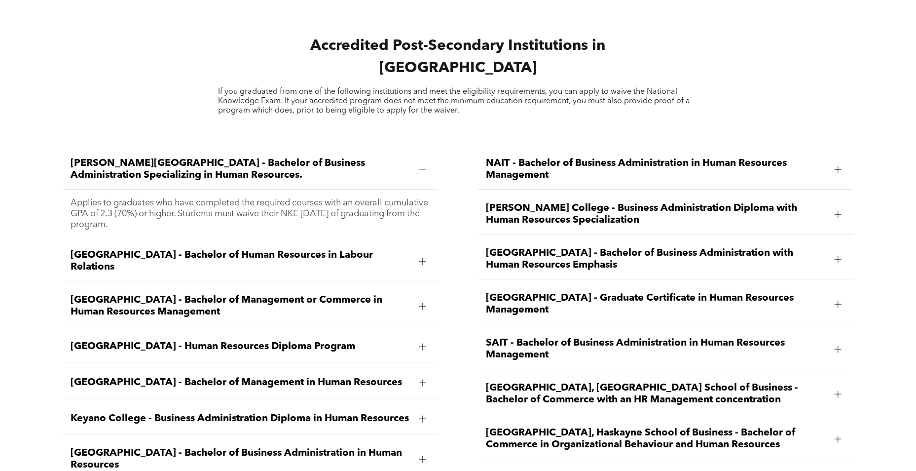
scroll to position [1430, 0]
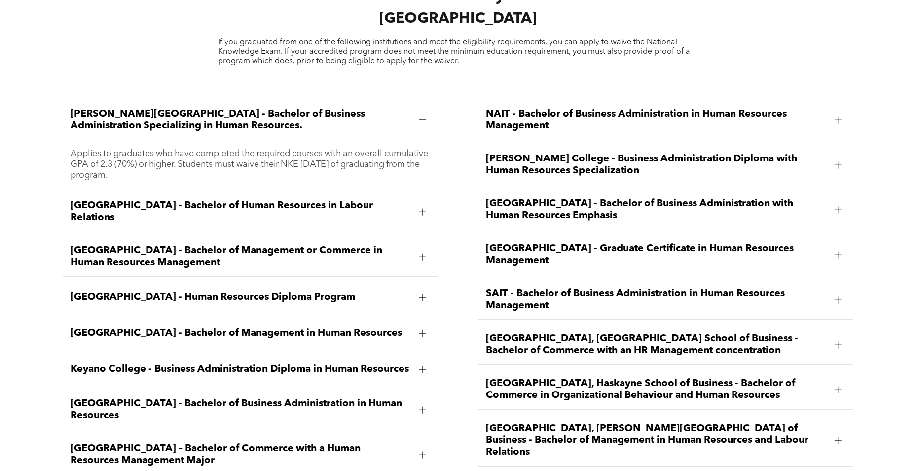
click at [663, 369] on div "[GEOGRAPHIC_DATA], Haskayne School of Business - Bachelor of Commerce in Organi…" at bounding box center [665, 389] width 375 height 40
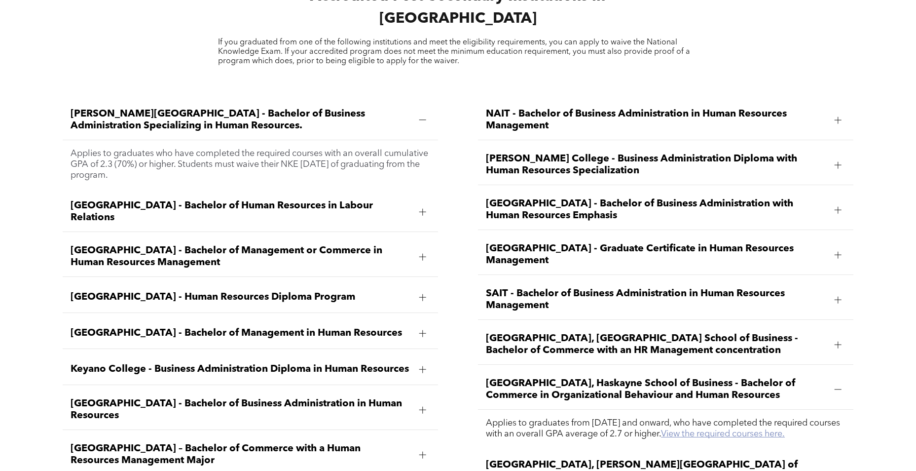
click at [751, 429] on link "View the required courses here." at bounding box center [723, 433] width 124 height 9
